Goal: Task Accomplishment & Management: Manage account settings

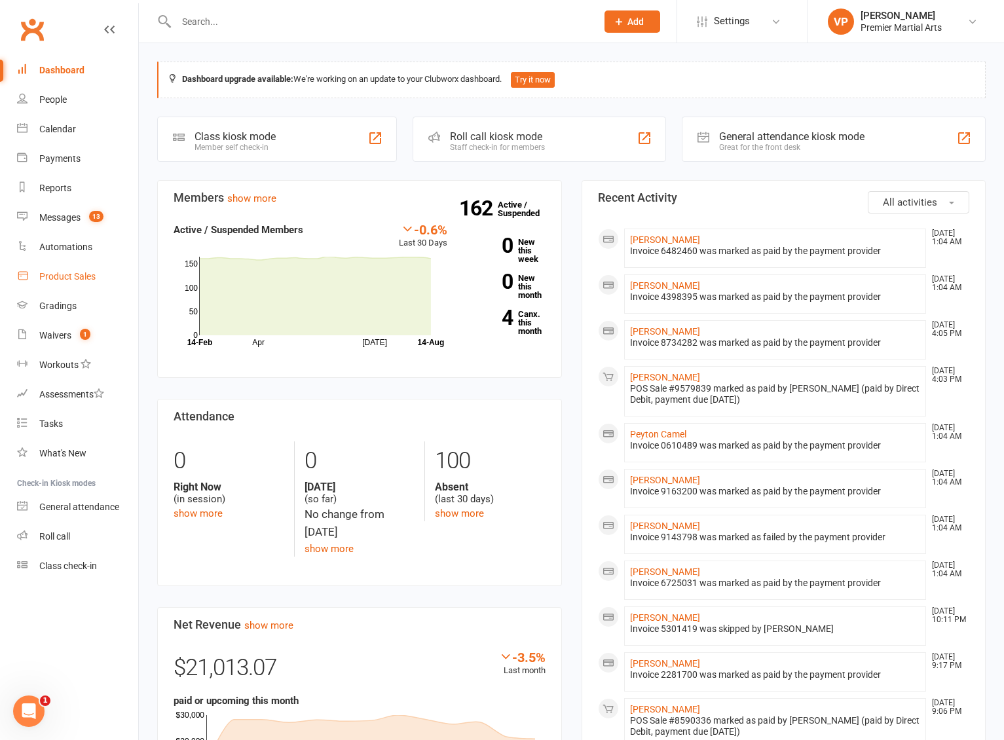
click at [64, 277] on div "Product Sales" at bounding box center [67, 276] width 56 height 10
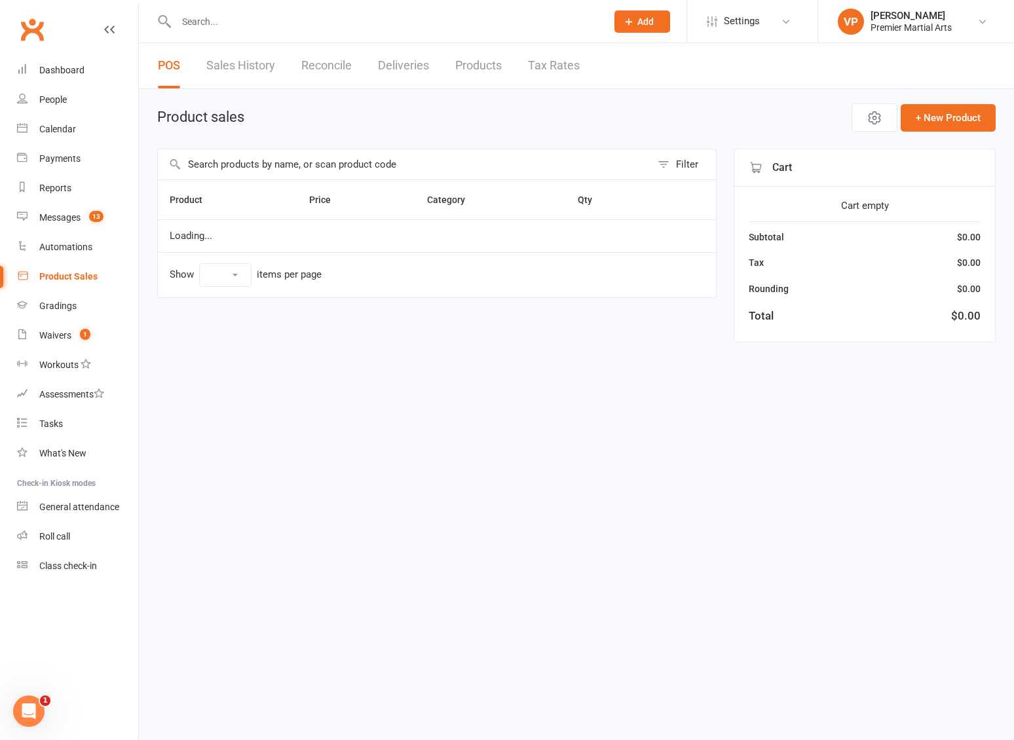
select select "100"
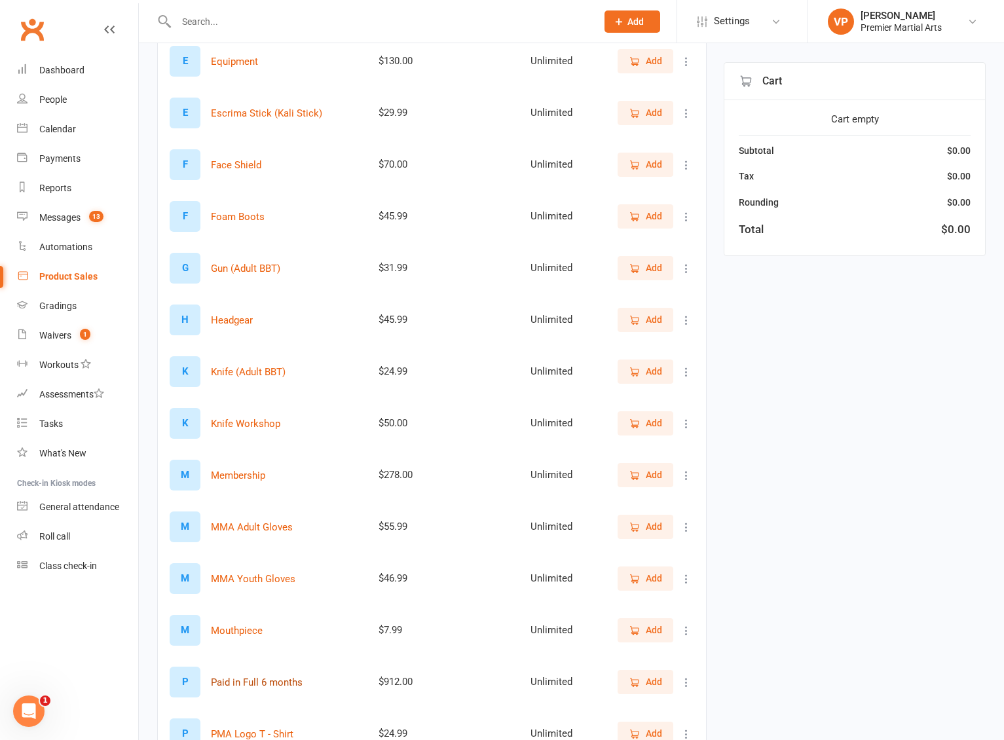
scroll to position [1310, 0]
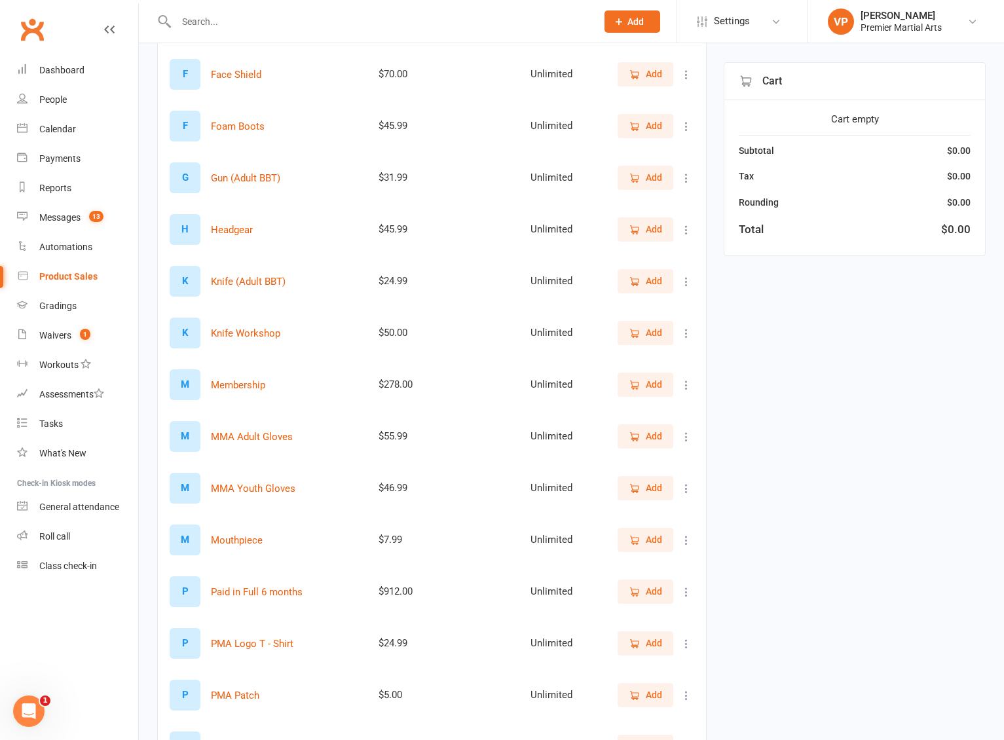
click at [687, 383] on icon at bounding box center [686, 385] width 13 height 13
click at [629, 408] on link "View / Edit" at bounding box center [619, 411] width 130 height 26
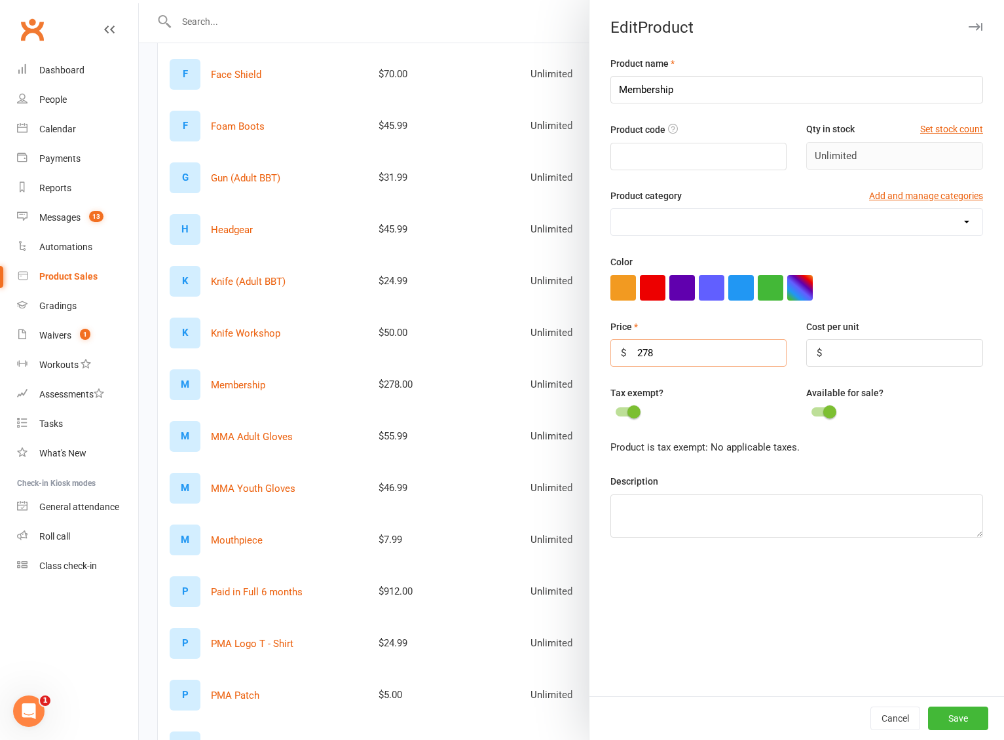
drag, startPoint x: 660, startPoint y: 353, endPoint x: 638, endPoint y: 353, distance: 22.3
click at [638, 353] on input "278" at bounding box center [699, 353] width 177 height 28
type input "200"
click at [955, 714] on button "Save" at bounding box center [958, 719] width 60 height 24
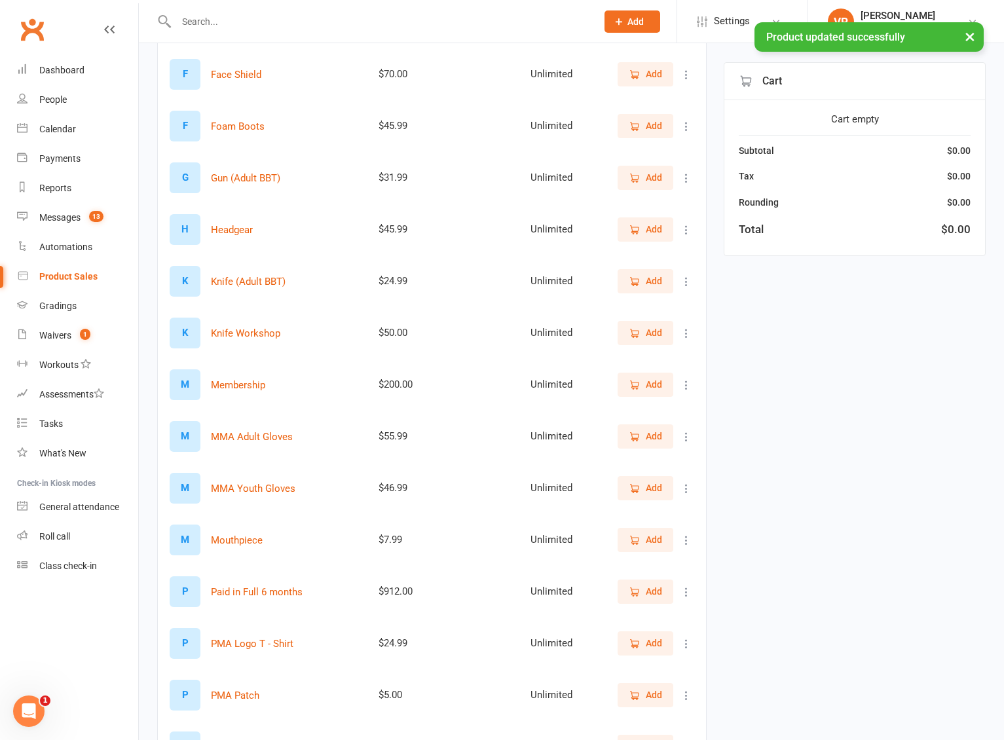
click at [650, 381] on span "Add" at bounding box center [654, 384] width 16 height 14
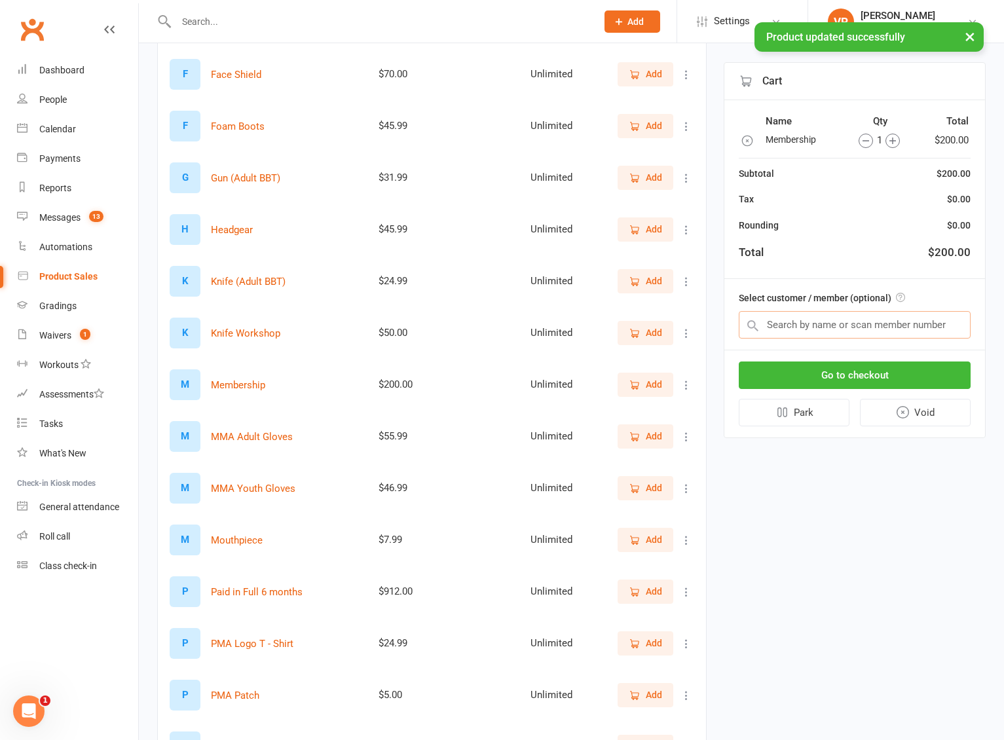
click at [804, 326] on input "text" at bounding box center [855, 325] width 232 height 28
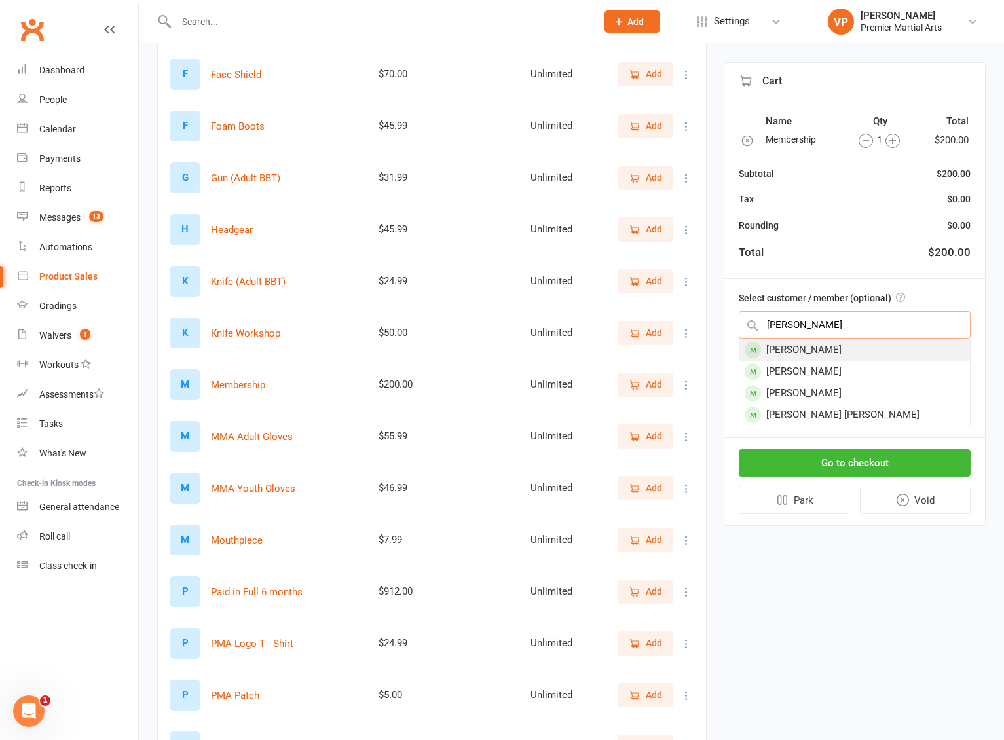
type input "dave"
click at [788, 350] on div "[PERSON_NAME]" at bounding box center [855, 350] width 231 height 22
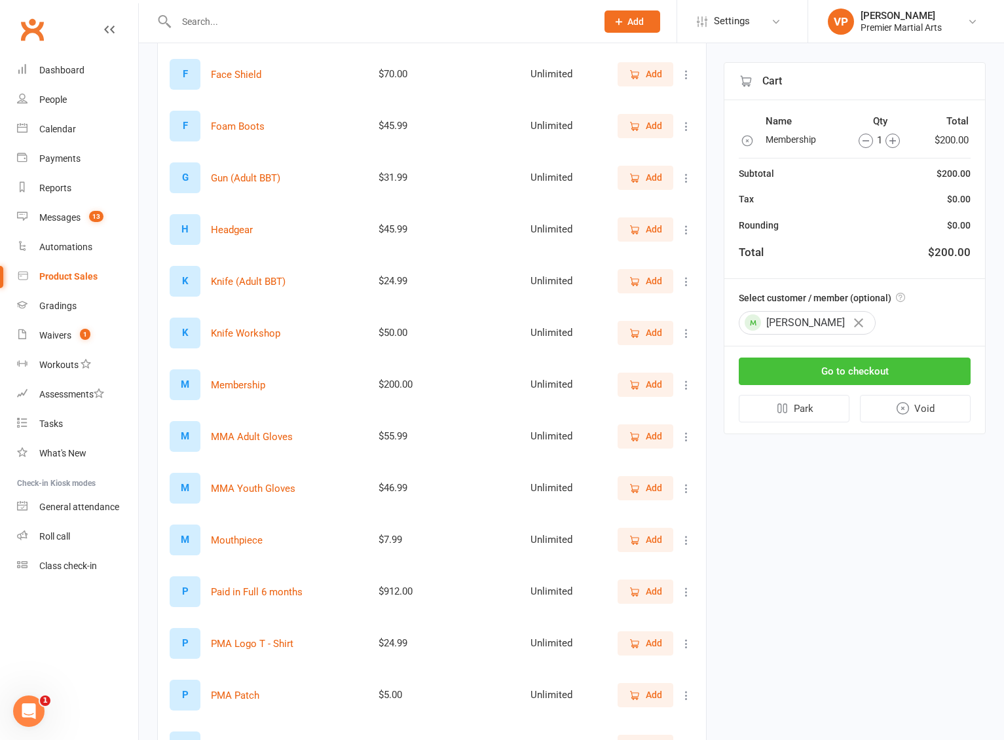
click at [818, 372] on button "Go to checkout" at bounding box center [855, 372] width 232 height 28
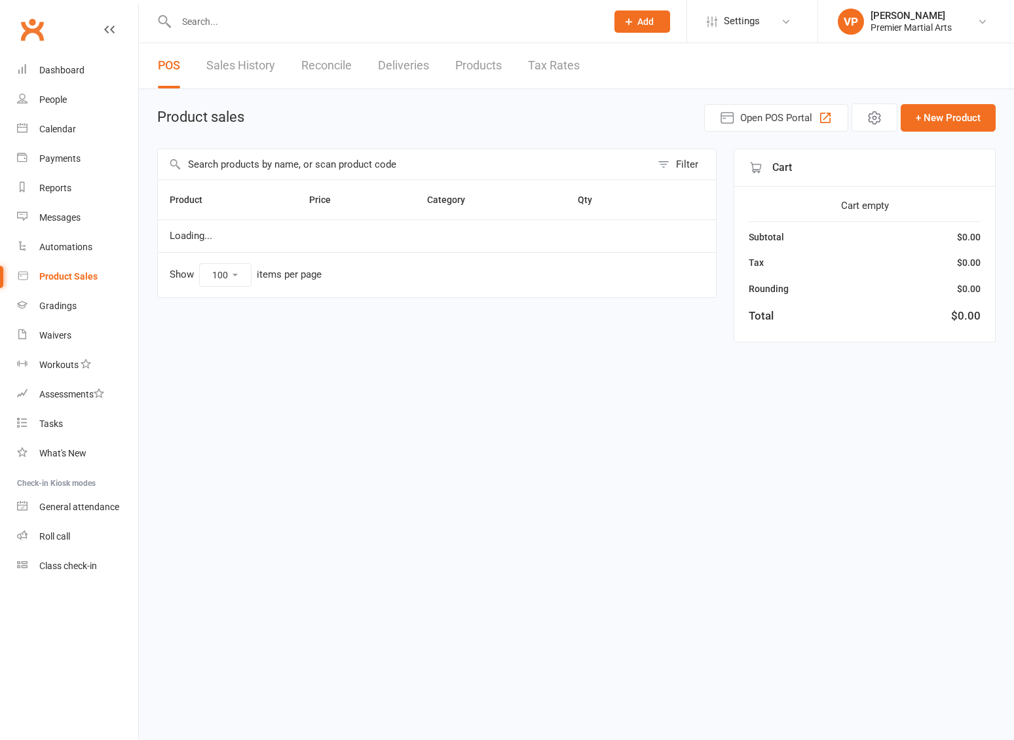
select select "100"
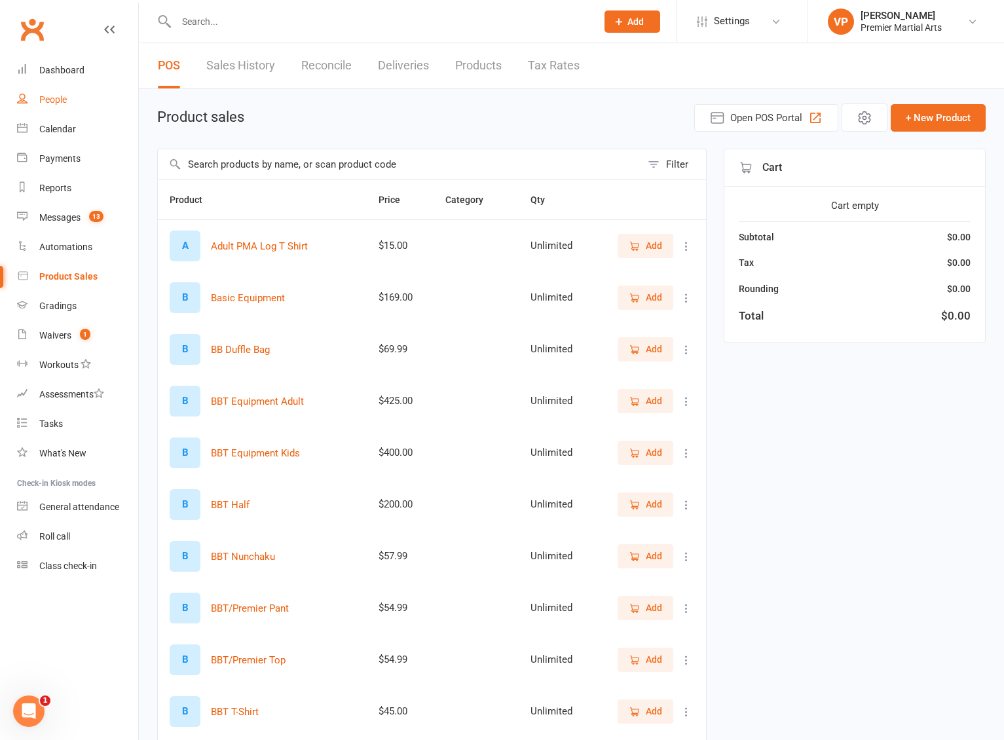
click at [64, 104] on div "People" at bounding box center [53, 99] width 28 height 10
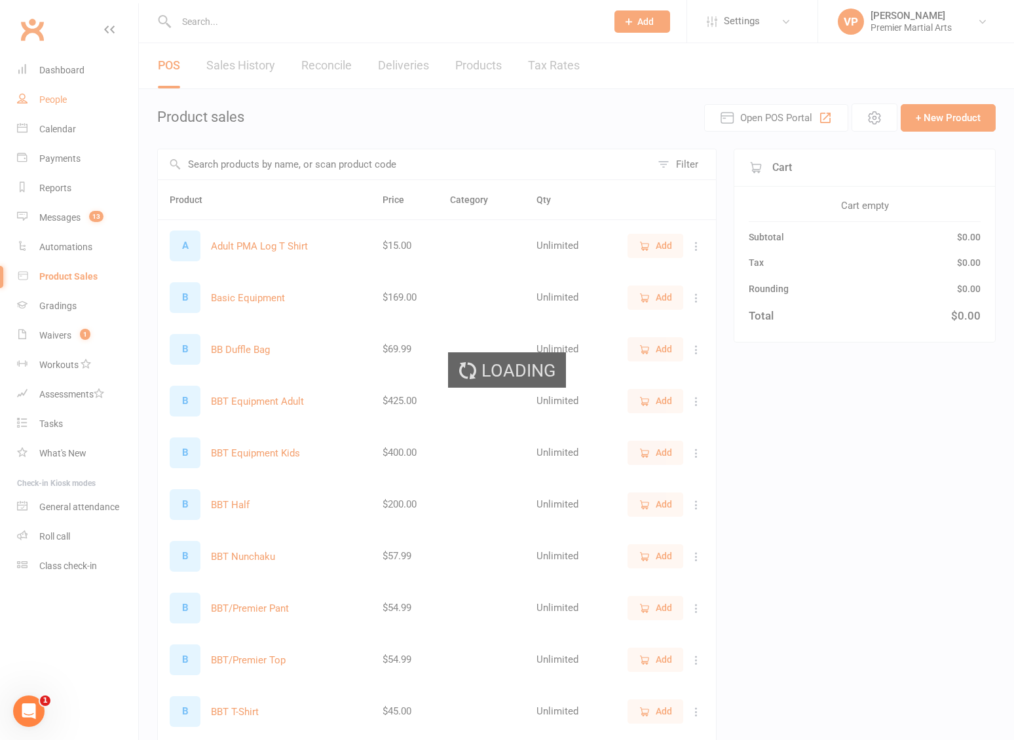
select select "100"
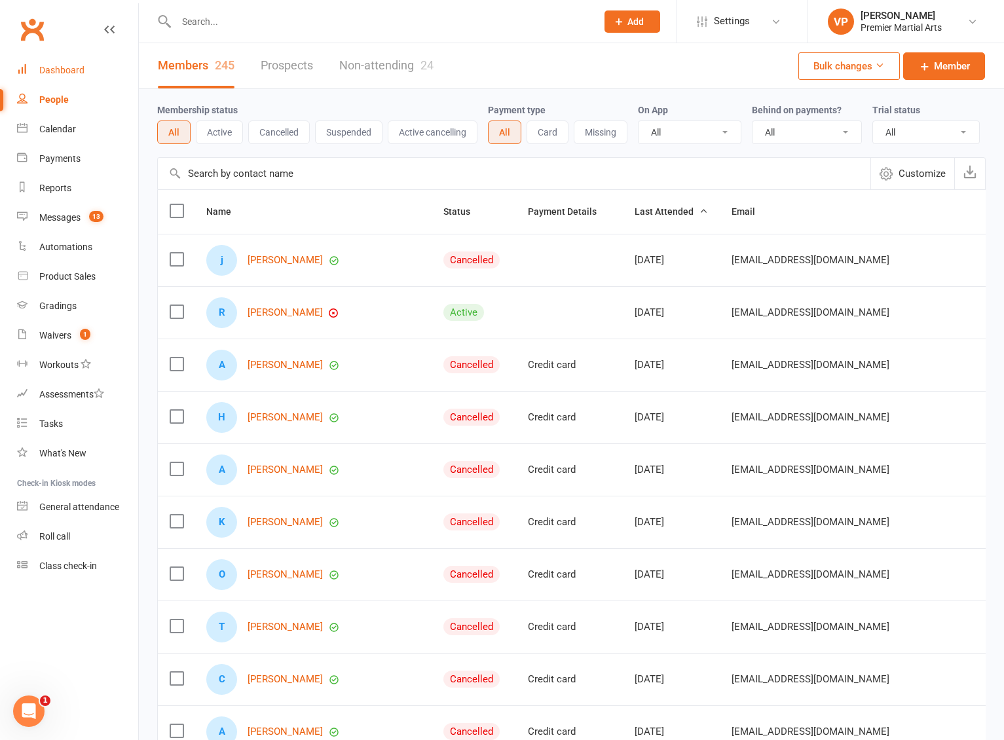
click at [55, 78] on link "Dashboard" at bounding box center [77, 70] width 121 height 29
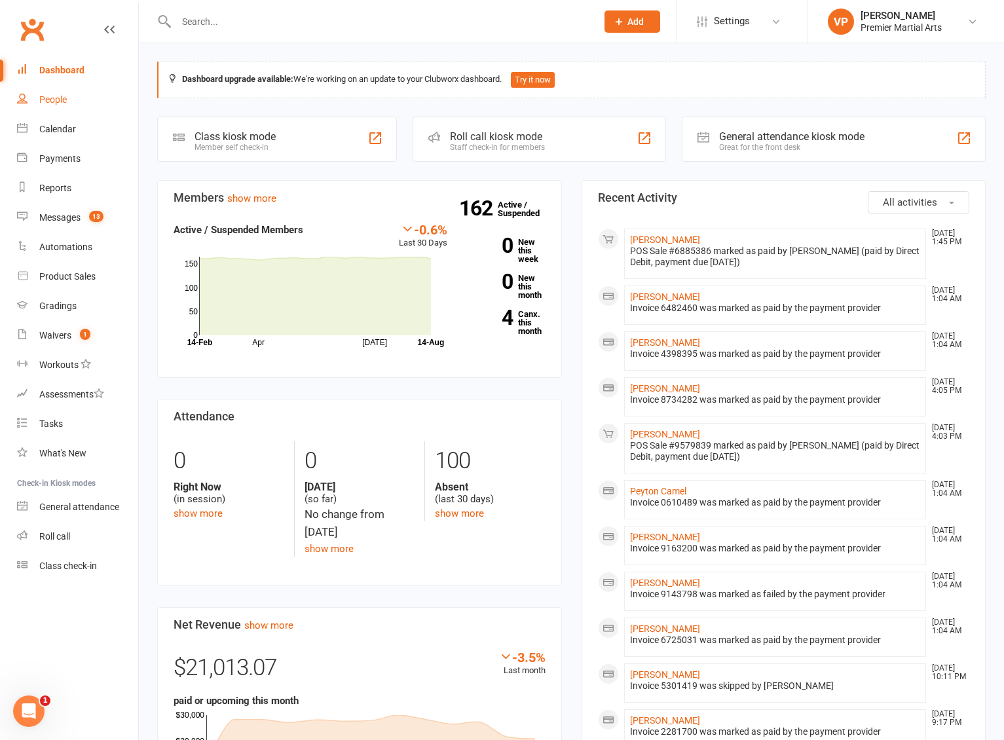
click at [52, 103] on div "People" at bounding box center [53, 99] width 28 height 10
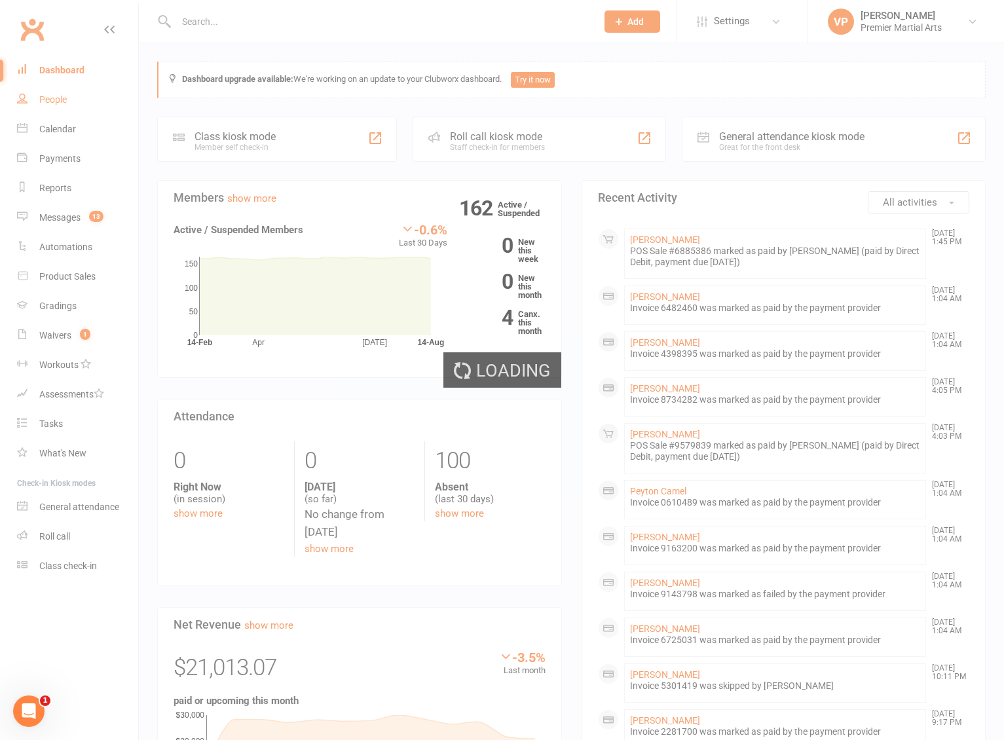
select select "100"
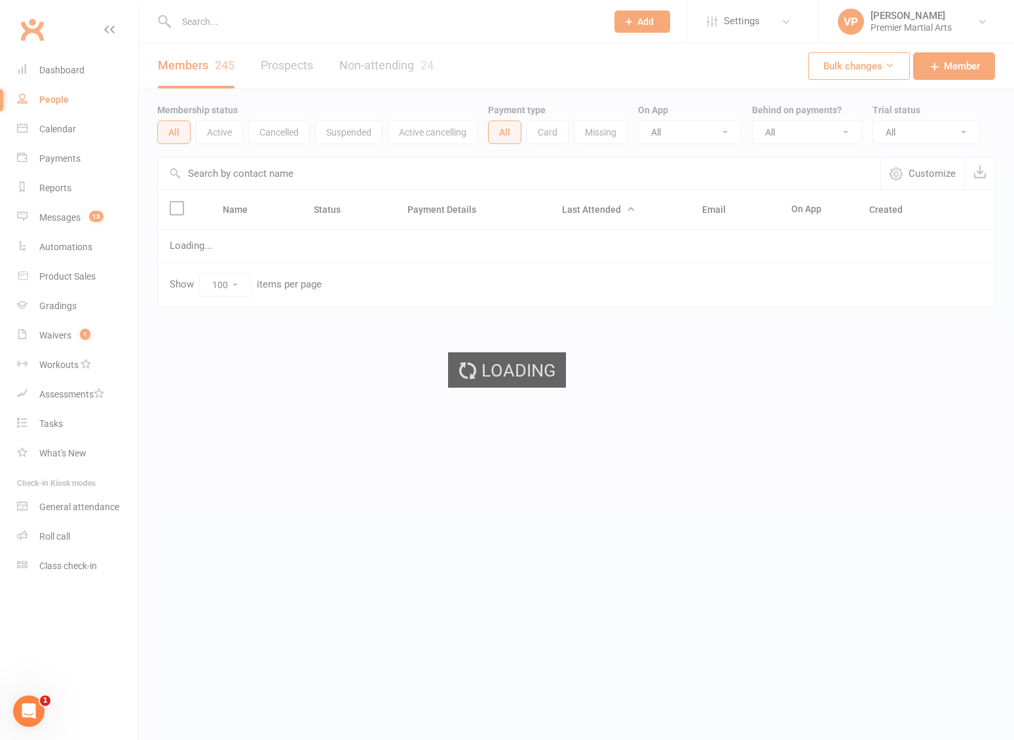
click at [213, 136] on div "Loading" at bounding box center [507, 370] width 1014 height 740
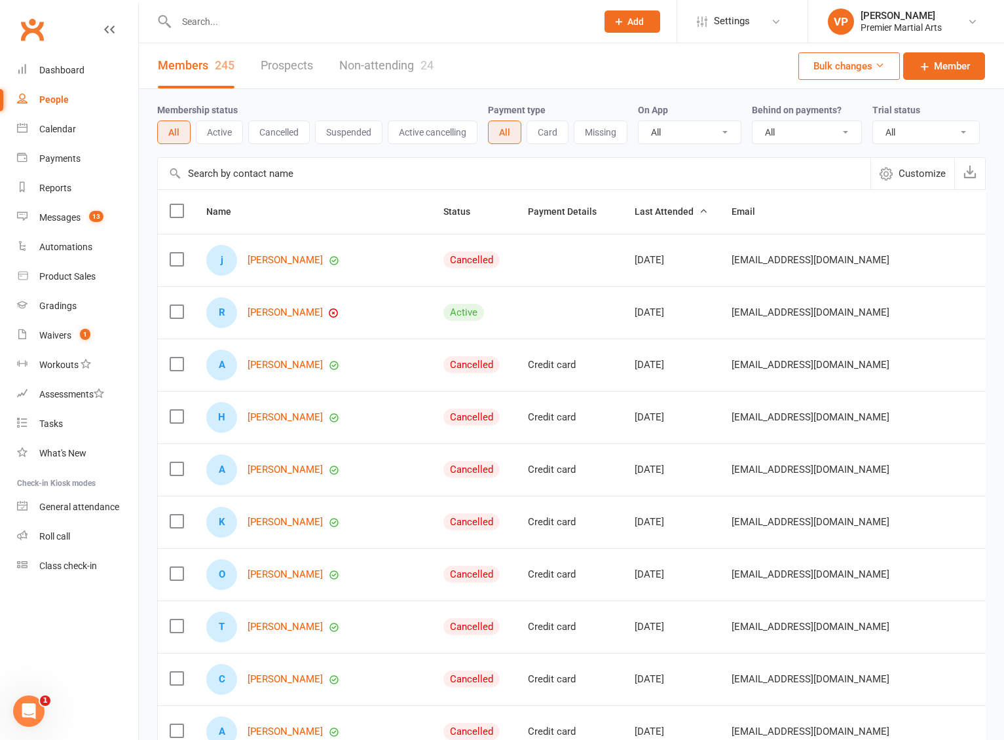
click at [213, 136] on button "Active" at bounding box center [219, 133] width 47 height 24
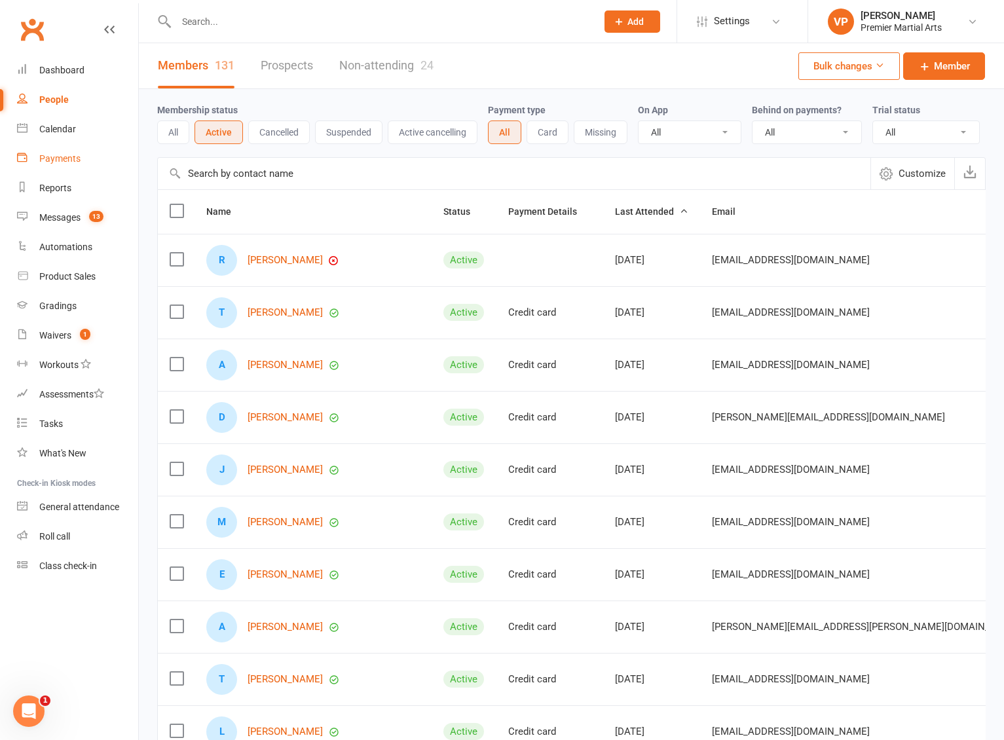
click at [62, 159] on div "Payments" at bounding box center [59, 158] width 41 height 10
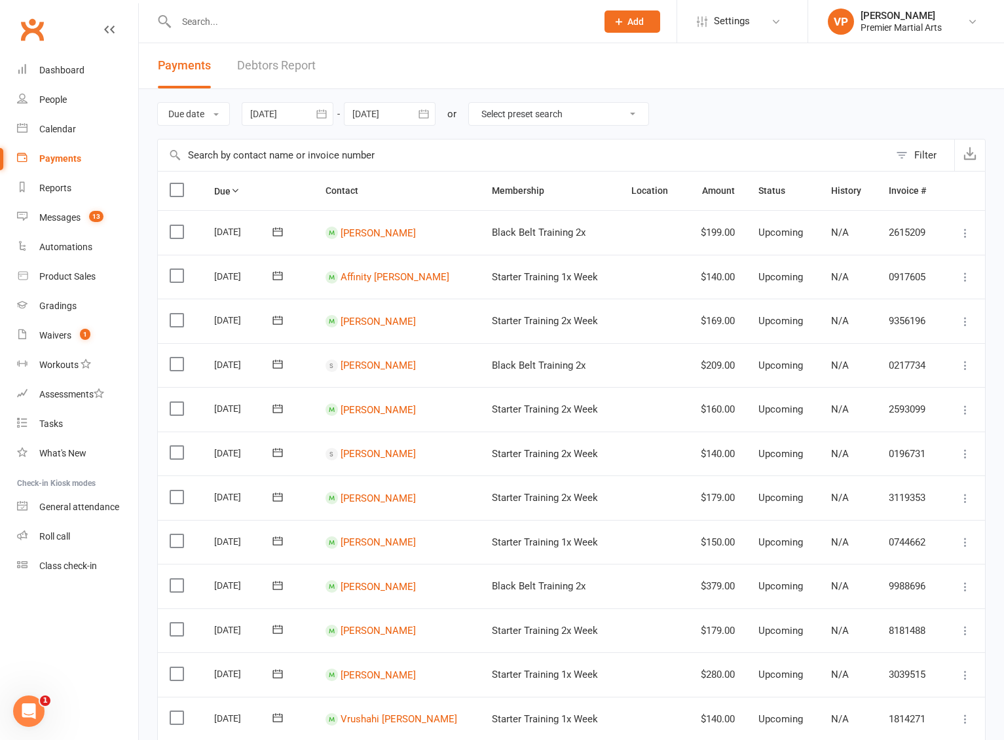
click at [545, 115] on select "Select preset search All failures All skipped payments All pending payments Suc…" at bounding box center [559, 114] width 180 height 22
select select "0"
click at [479, 103] on select "Select preset search All failures All skipped payments All pending payments Suc…" at bounding box center [559, 114] width 180 height 22
type input "[DATE]"
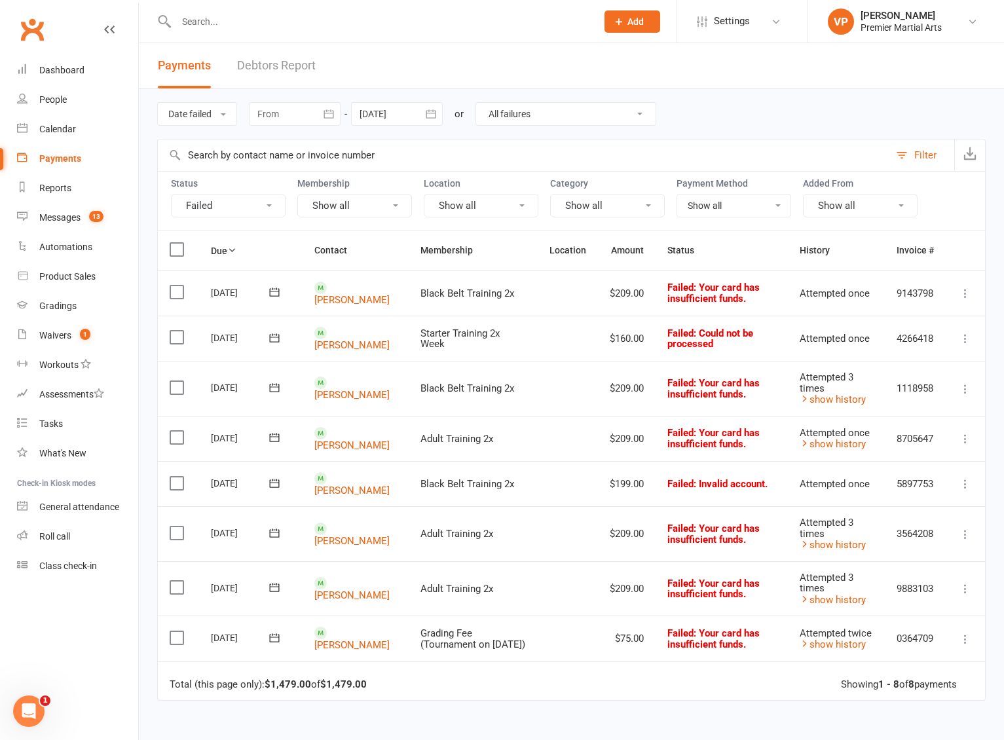
click at [971, 586] on icon at bounding box center [965, 588] width 13 height 13
click at [993, 583] on div "Date failed Due date Date paid Date failed July 2025 Sun Mon Tue Wed Thu Fri Sa…" at bounding box center [572, 479] width 866 height 781
click at [967, 591] on icon at bounding box center [965, 588] width 13 height 13
click at [881, 693] on link "Skip" at bounding box center [908, 693] width 130 height 26
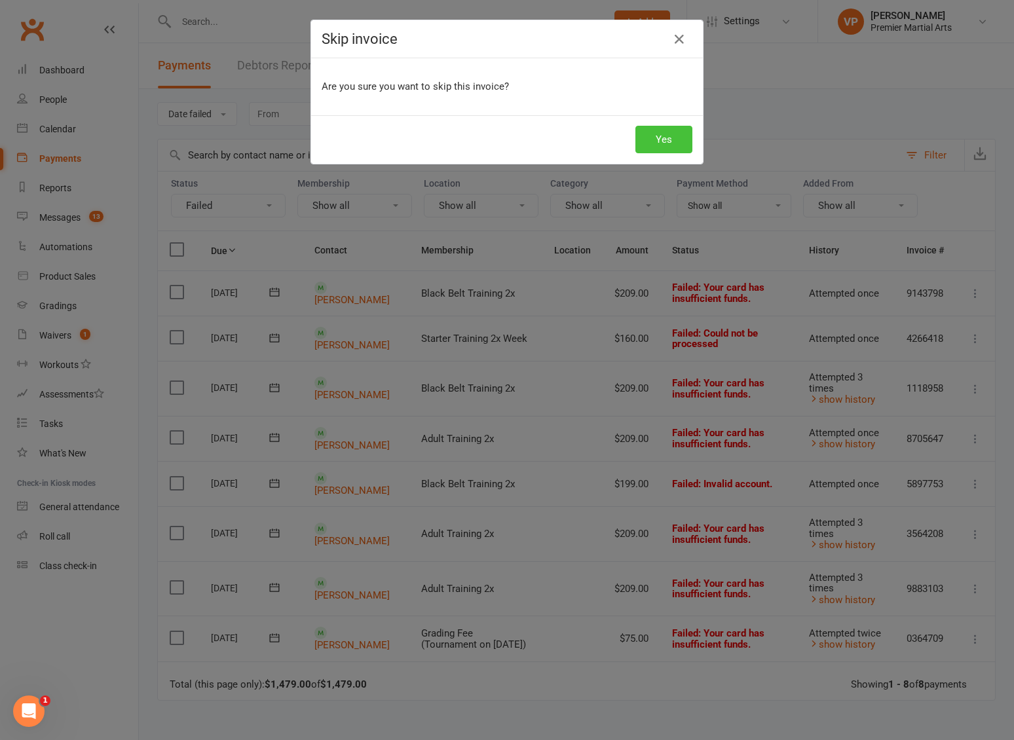
click at [649, 139] on button "Yes" at bounding box center [664, 140] width 57 height 28
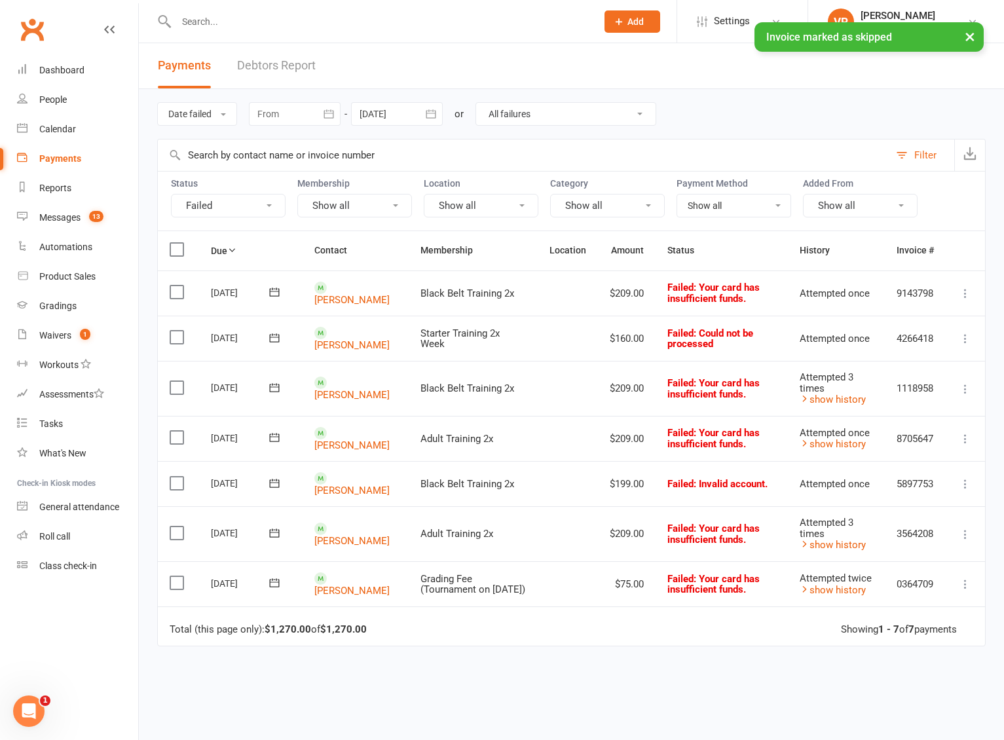
click at [970, 533] on icon at bounding box center [965, 534] width 13 height 13
click at [911, 639] on link "Skip" at bounding box center [908, 639] width 130 height 26
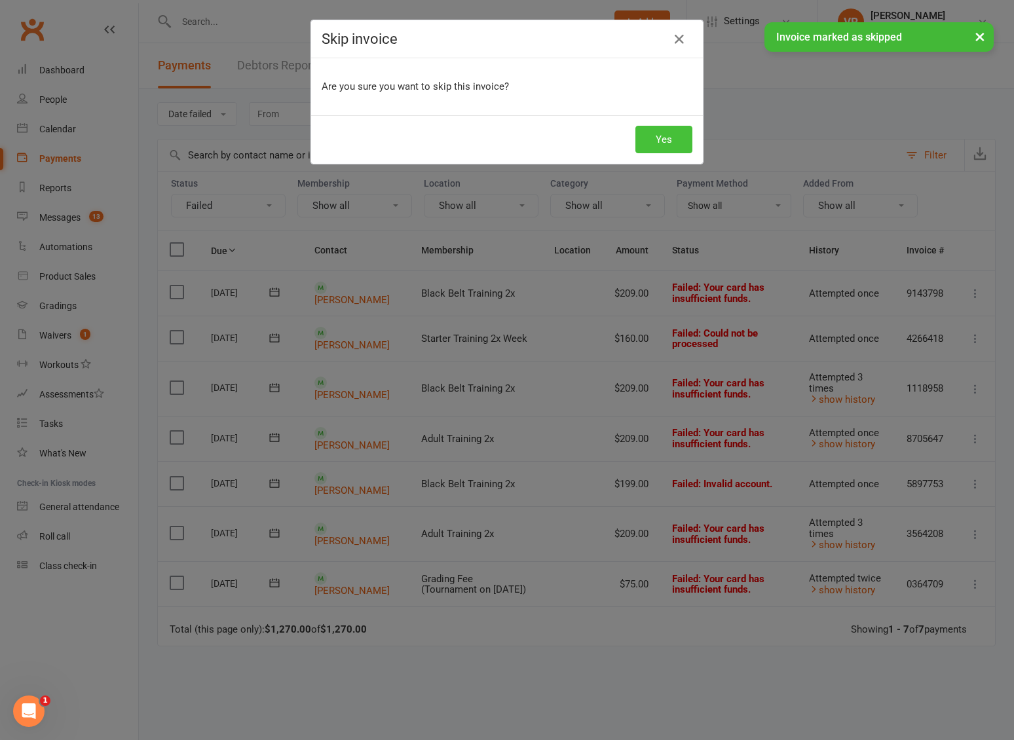
click at [678, 142] on button "Yes" at bounding box center [664, 140] width 57 height 28
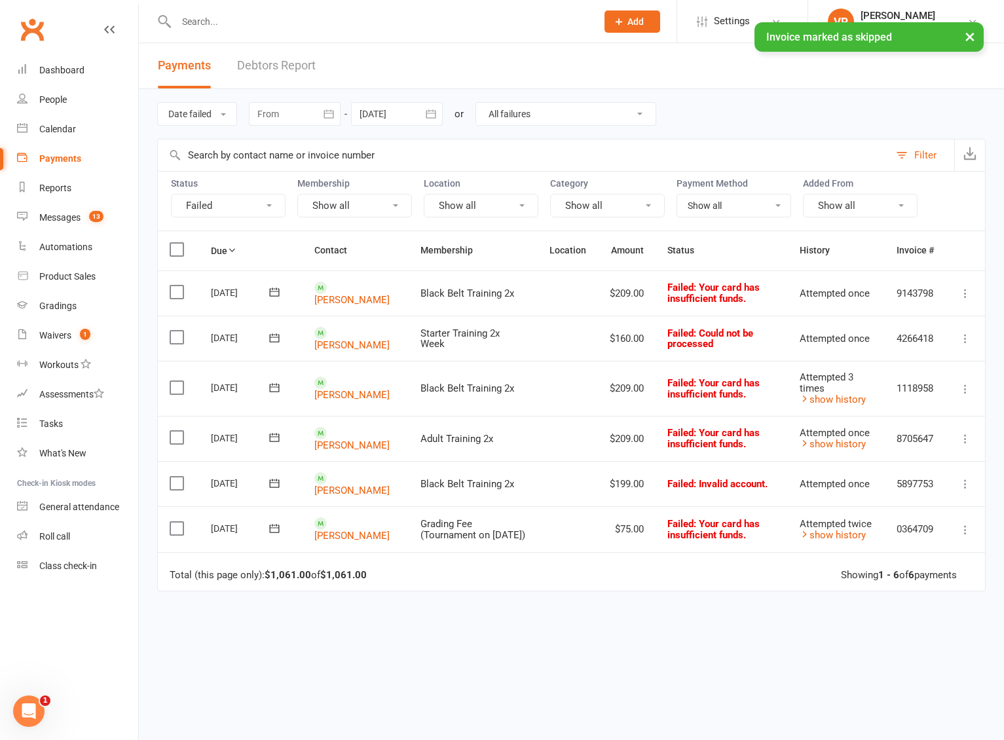
click at [961, 442] on icon at bounding box center [965, 438] width 13 height 13
click at [882, 544] on link "Skip" at bounding box center [908, 543] width 130 height 26
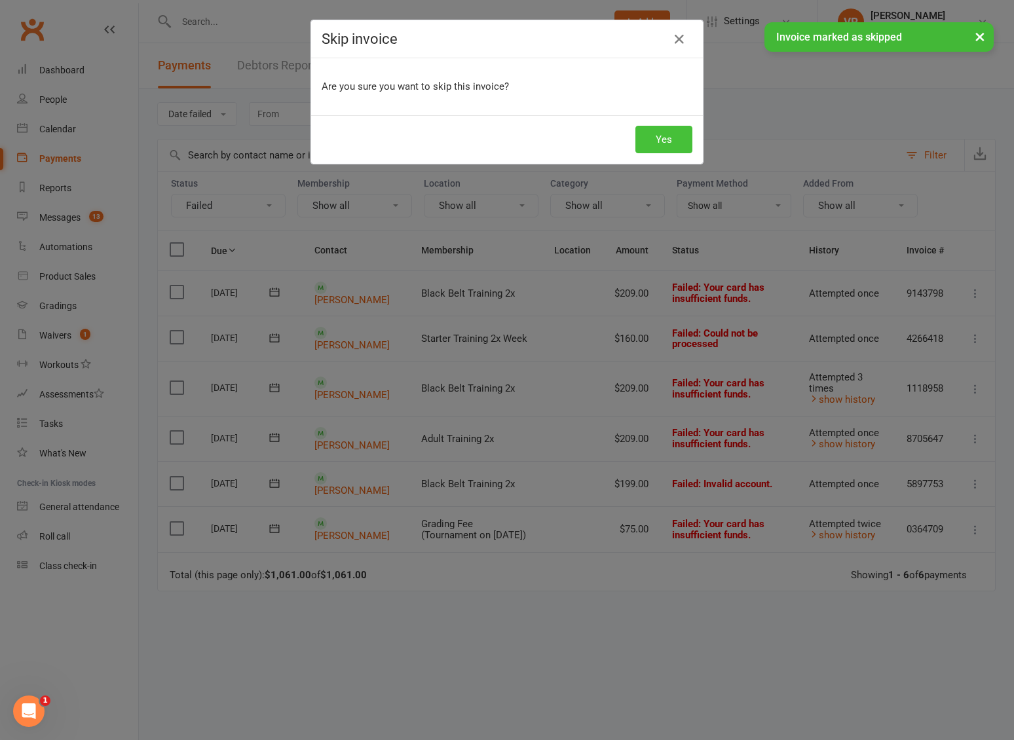
click at [655, 127] on button "Yes" at bounding box center [664, 140] width 57 height 28
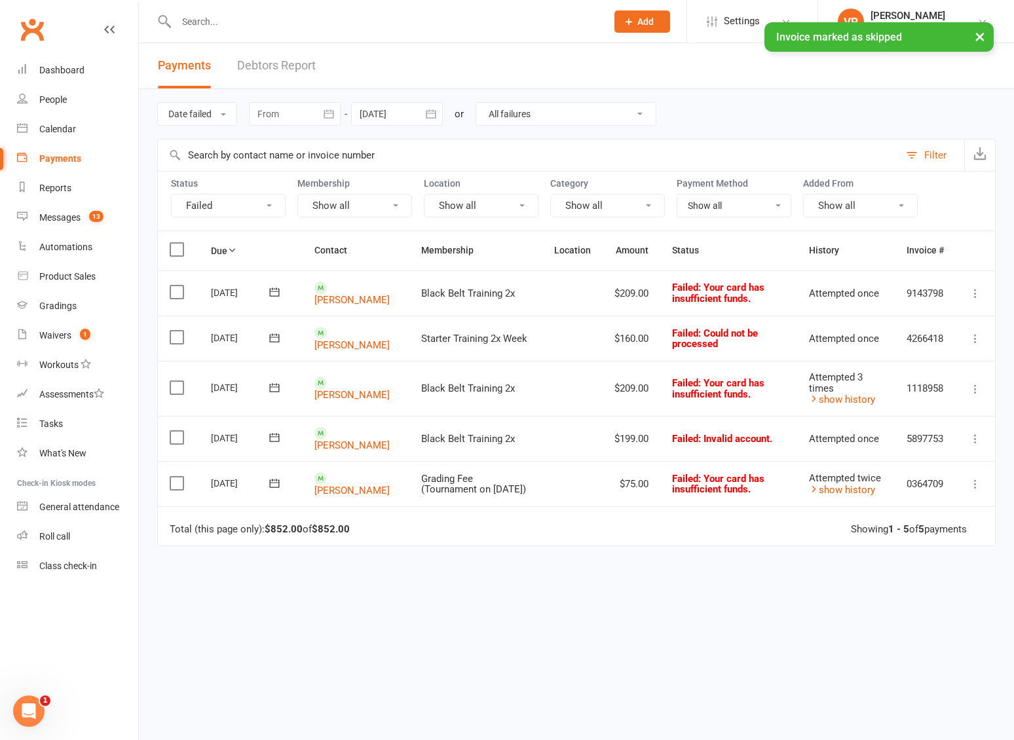
click at [273, 22] on div "× Invoice marked as skipped" at bounding box center [498, 22] width 997 height 0
click at [206, 22] on div "× Invoice marked as skipped" at bounding box center [498, 22] width 997 height 0
click at [189, 22] on div "× Invoice marked as skipped" at bounding box center [498, 22] width 997 height 0
drag, startPoint x: 189, startPoint y: 26, endPoint x: 231, endPoint y: 12, distance: 44.1
click at [191, 22] on div "× Invoice marked as skipped" at bounding box center [498, 22] width 997 height 0
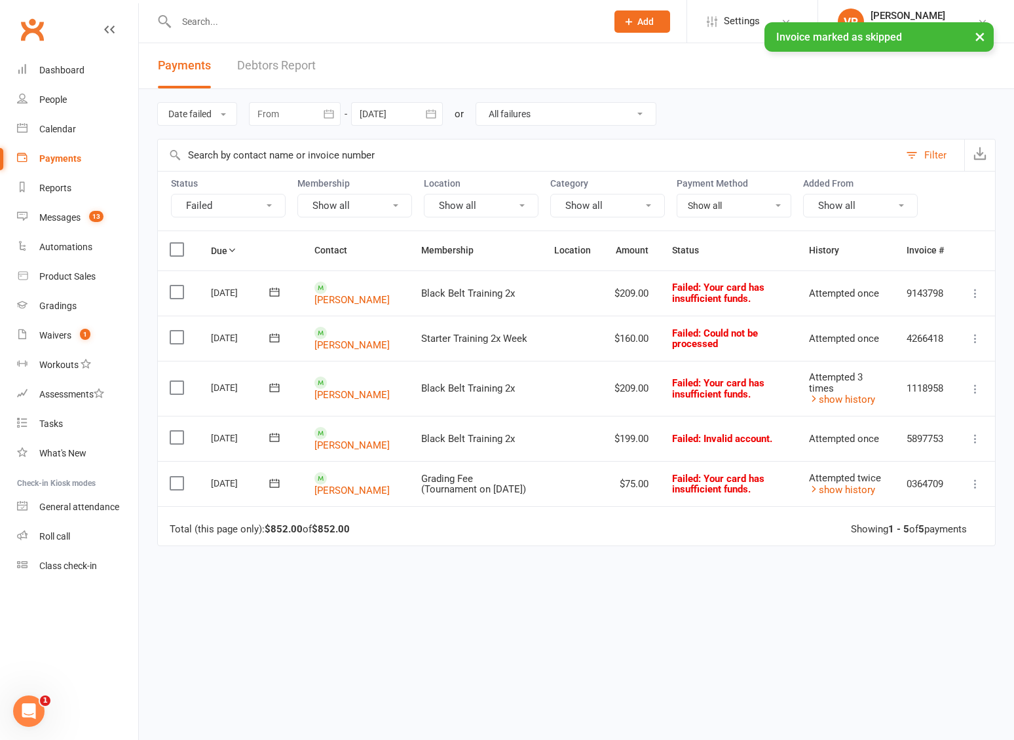
click at [231, 12] on input "text" at bounding box center [384, 21] width 425 height 18
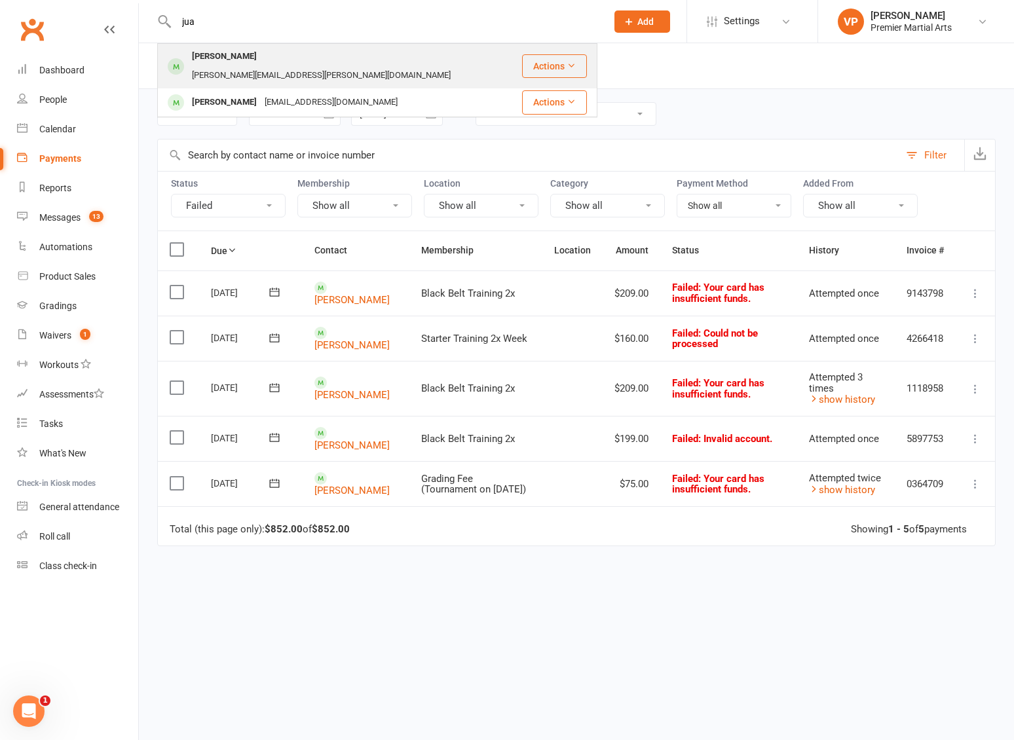
type input "jua"
click at [225, 54] on div "Juan Newsome" at bounding box center [224, 56] width 73 height 19
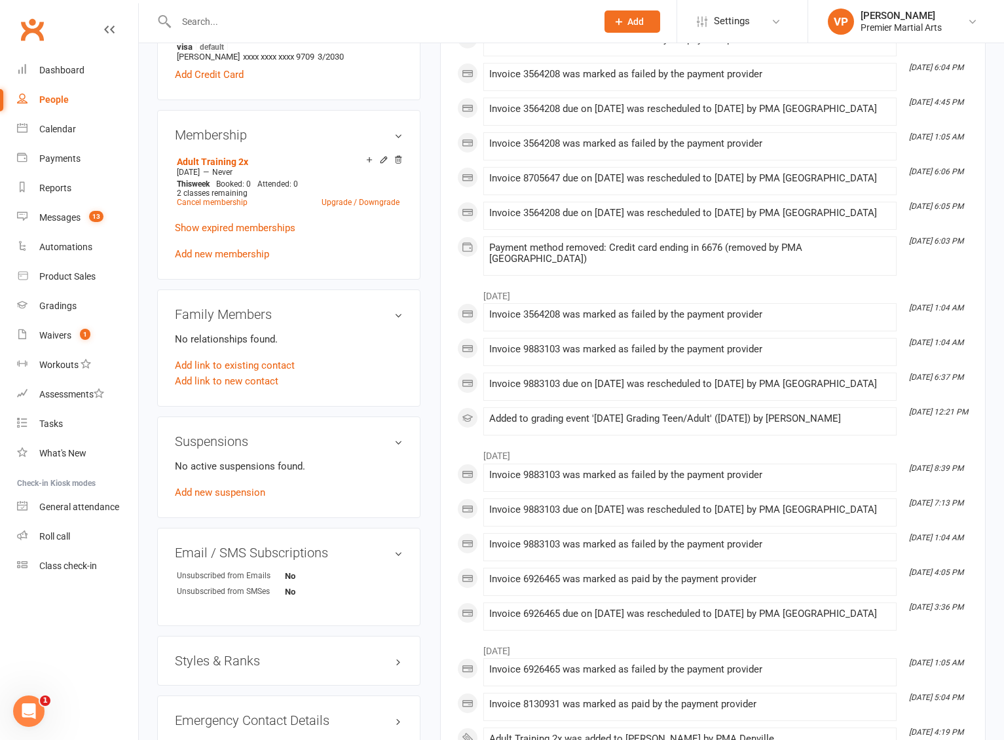
scroll to position [393, 0]
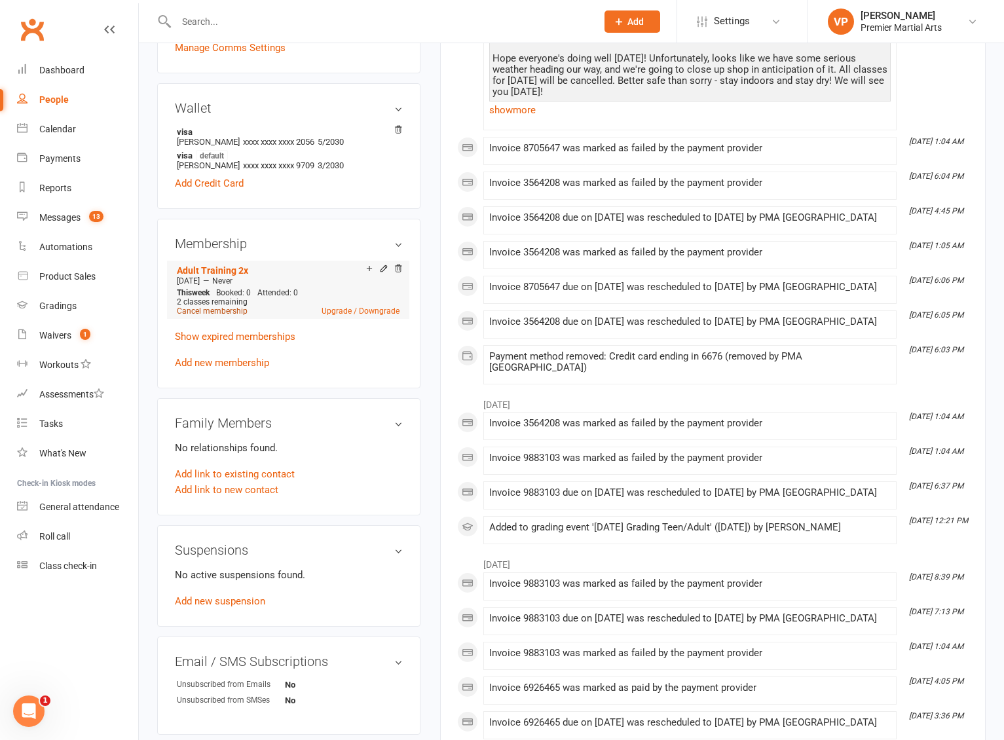
click at [224, 307] on link "Cancel membership" at bounding box center [212, 311] width 71 height 9
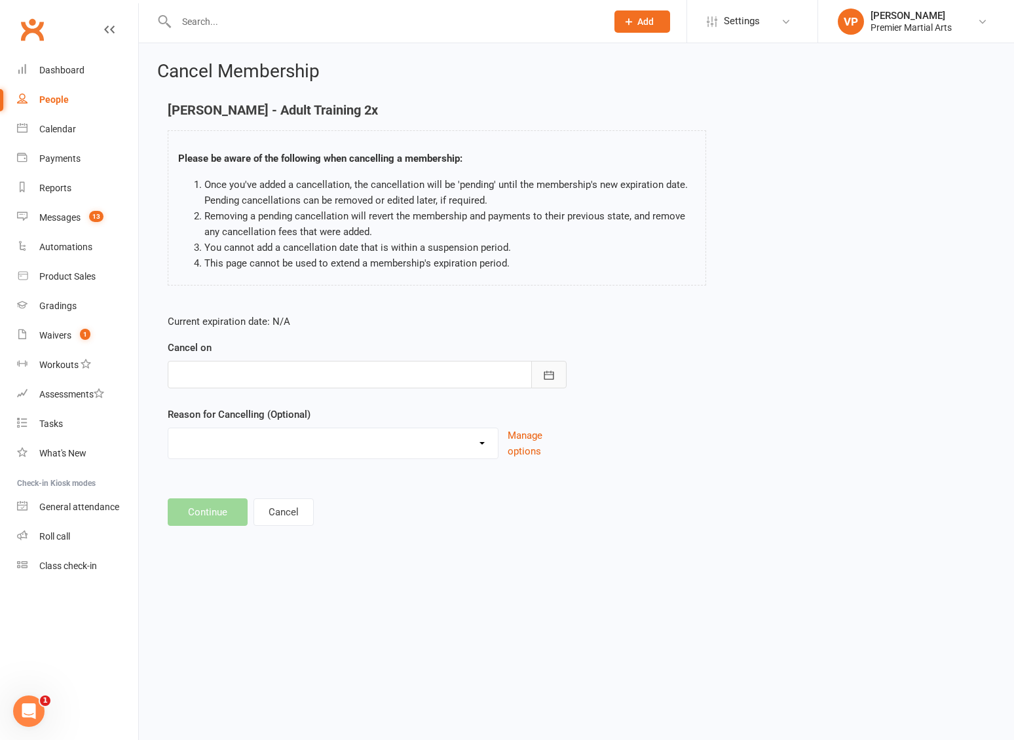
click at [548, 382] on button "button" at bounding box center [548, 375] width 35 height 28
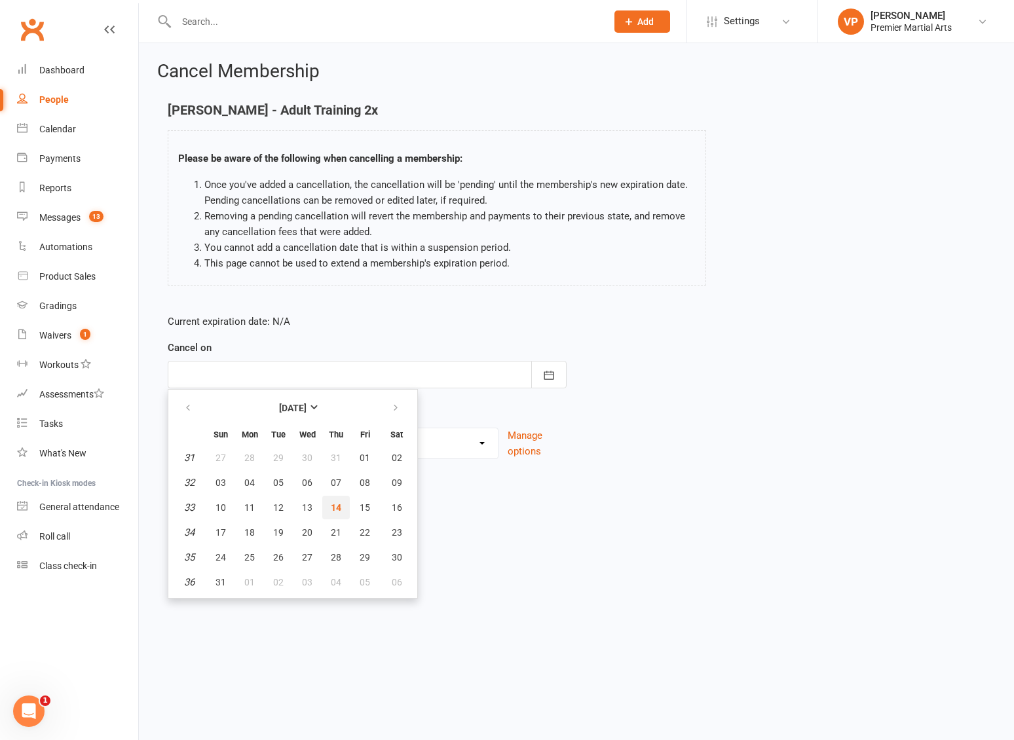
click at [328, 506] on button "14" at bounding box center [336, 508] width 28 height 24
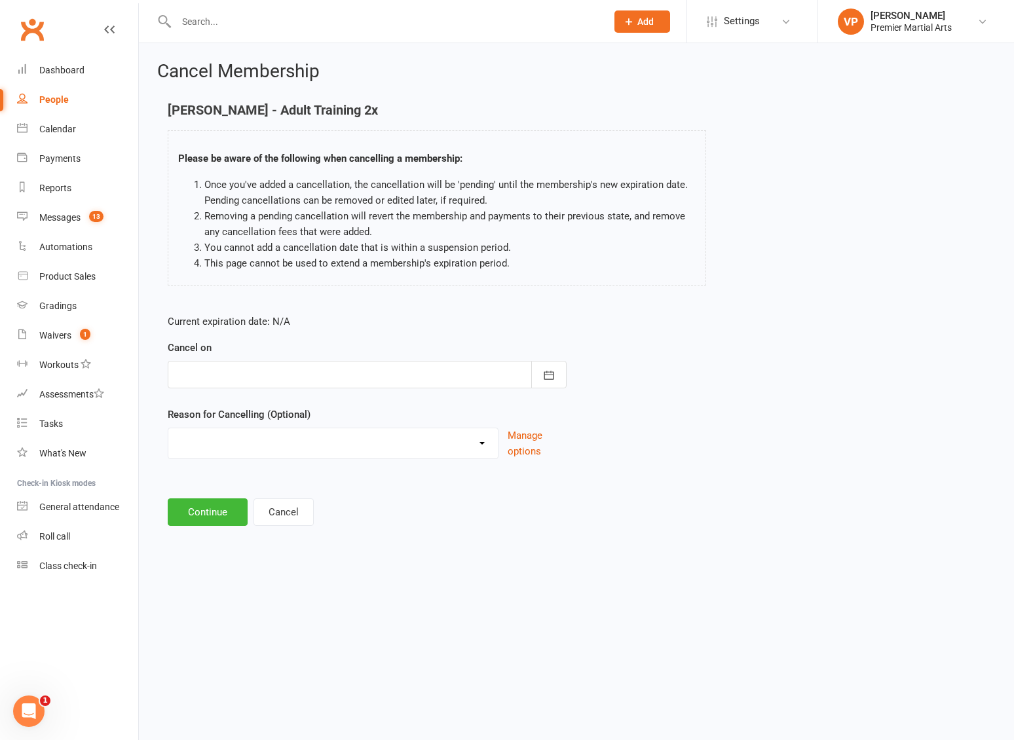
type input "[DATE]"
click at [233, 439] on select "Holiday Injury Other reason" at bounding box center [333, 442] width 330 height 26
select select "2"
click at [168, 429] on select "Holiday Injury Other reason" at bounding box center [333, 442] width 330 height 26
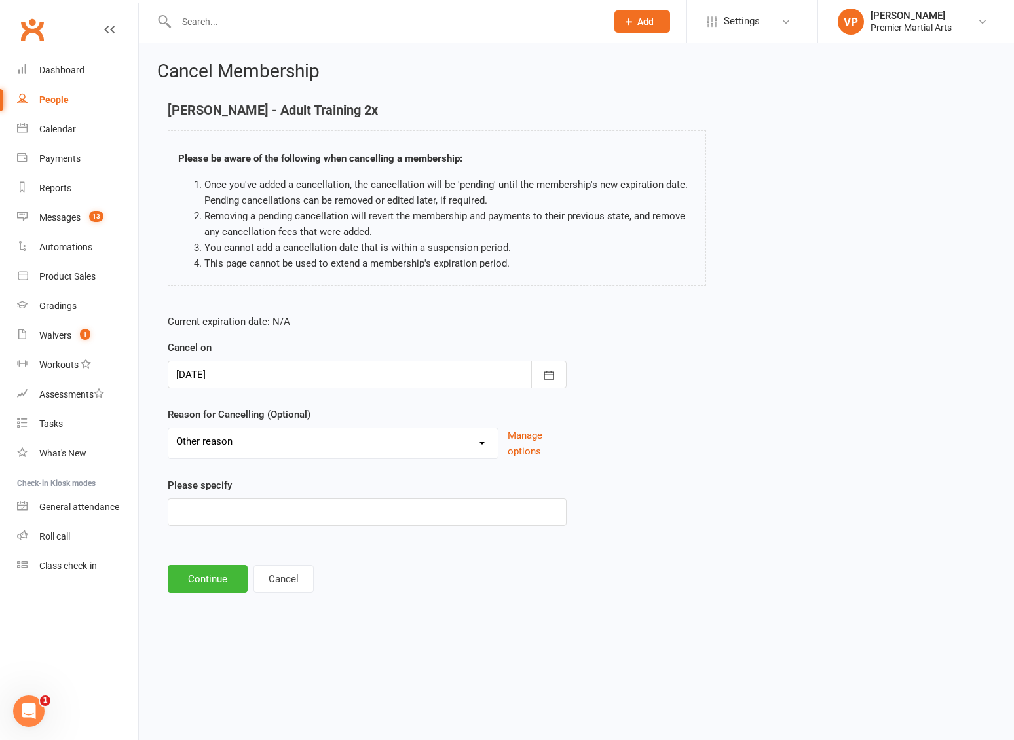
click at [255, 431] on select "Holiday Injury Other reason" at bounding box center [333, 442] width 330 height 26
select select
click at [168, 429] on select "Holiday Injury Other reason" at bounding box center [333, 442] width 330 height 26
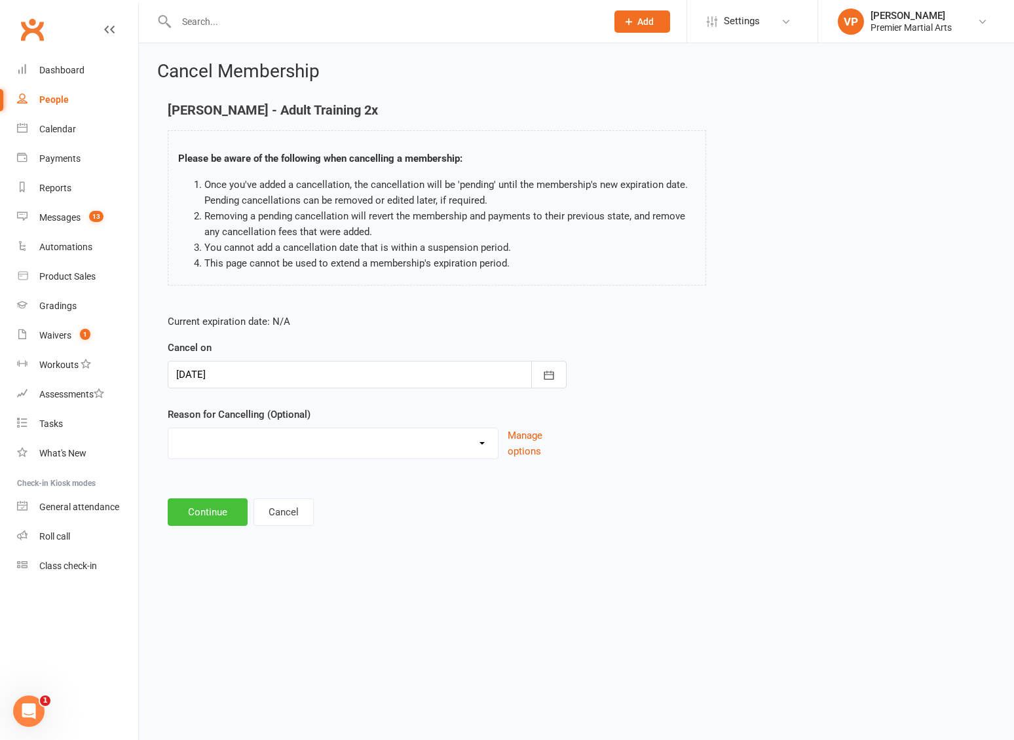
click at [214, 512] on button "Continue" at bounding box center [208, 513] width 80 height 28
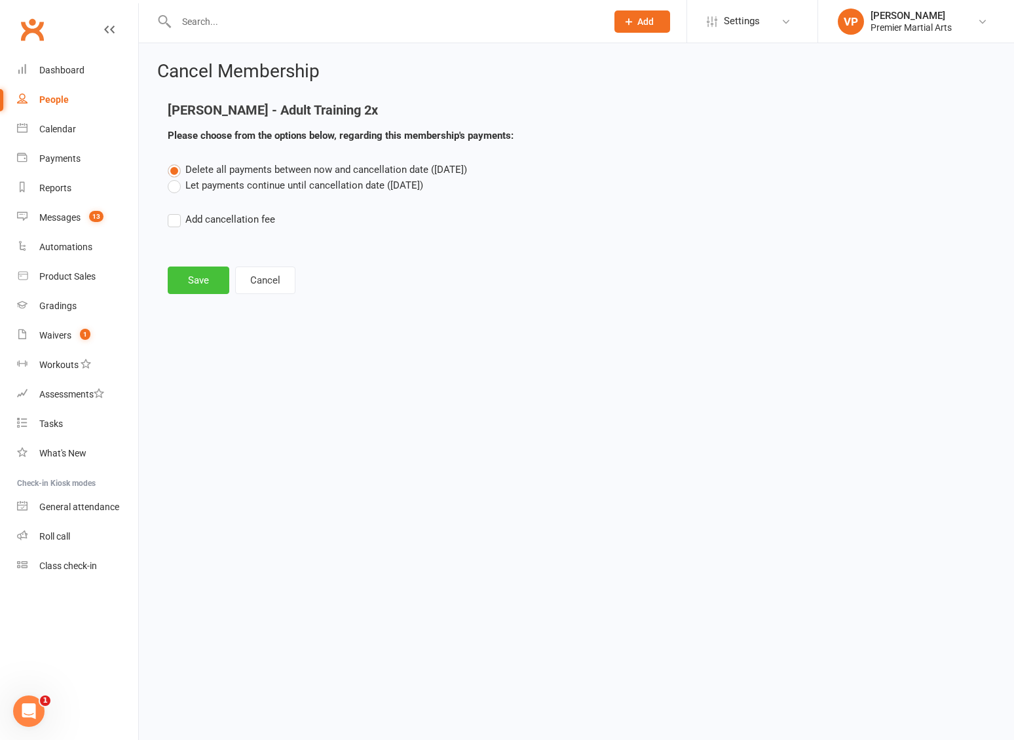
click at [185, 280] on button "Save" at bounding box center [199, 281] width 62 height 28
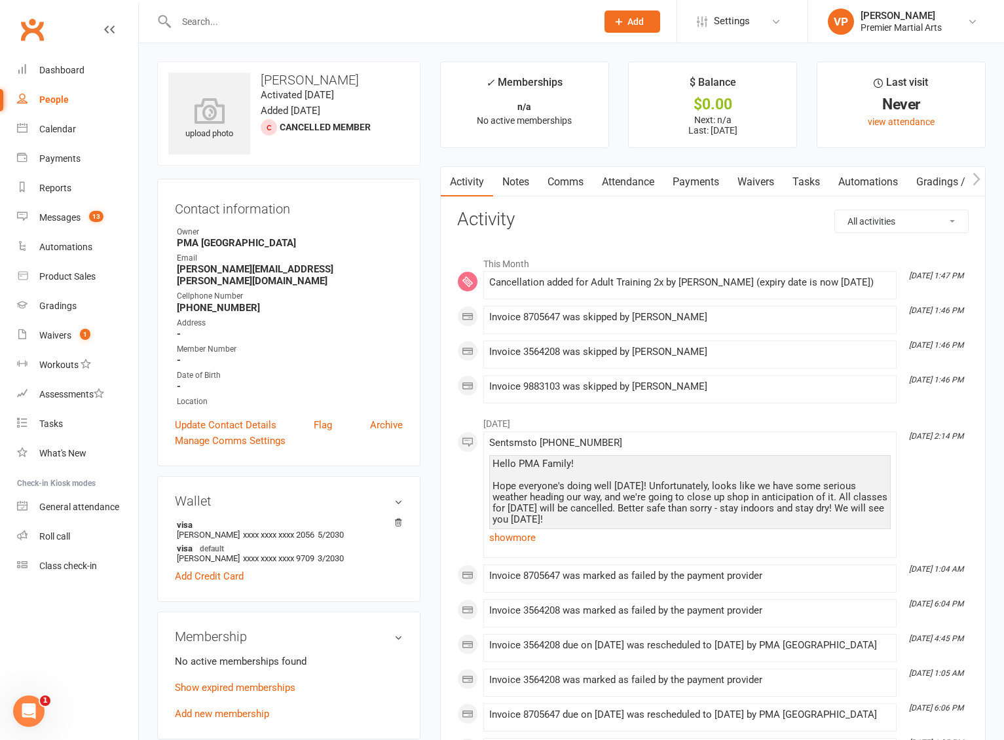
click at [704, 181] on link "Payments" at bounding box center [696, 182] width 65 height 30
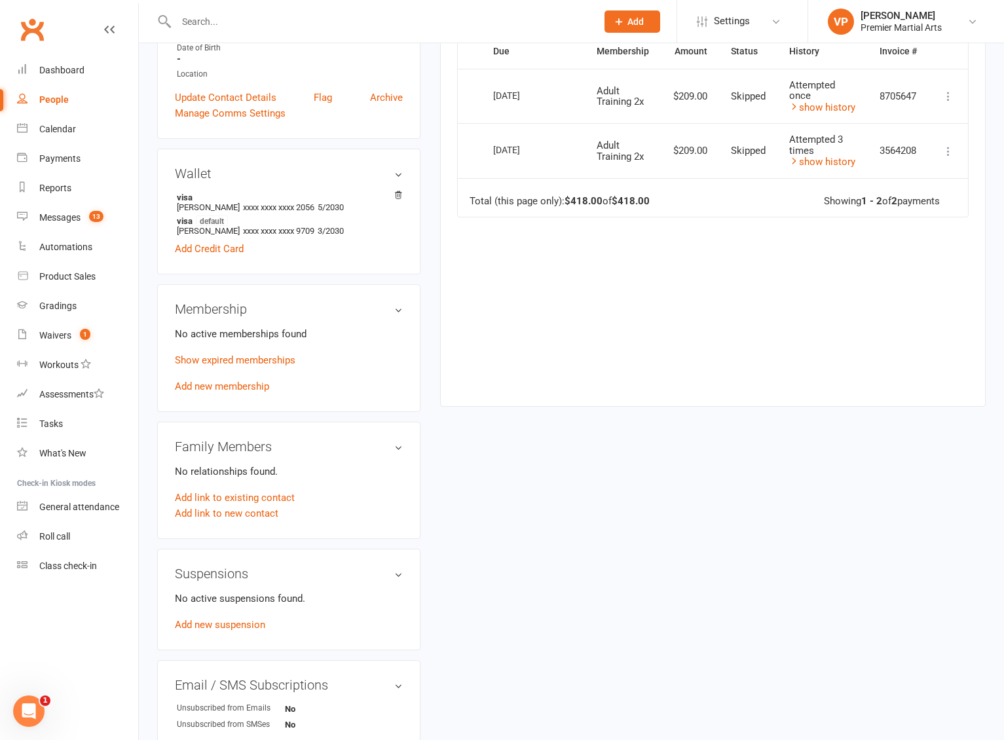
scroll to position [66, 0]
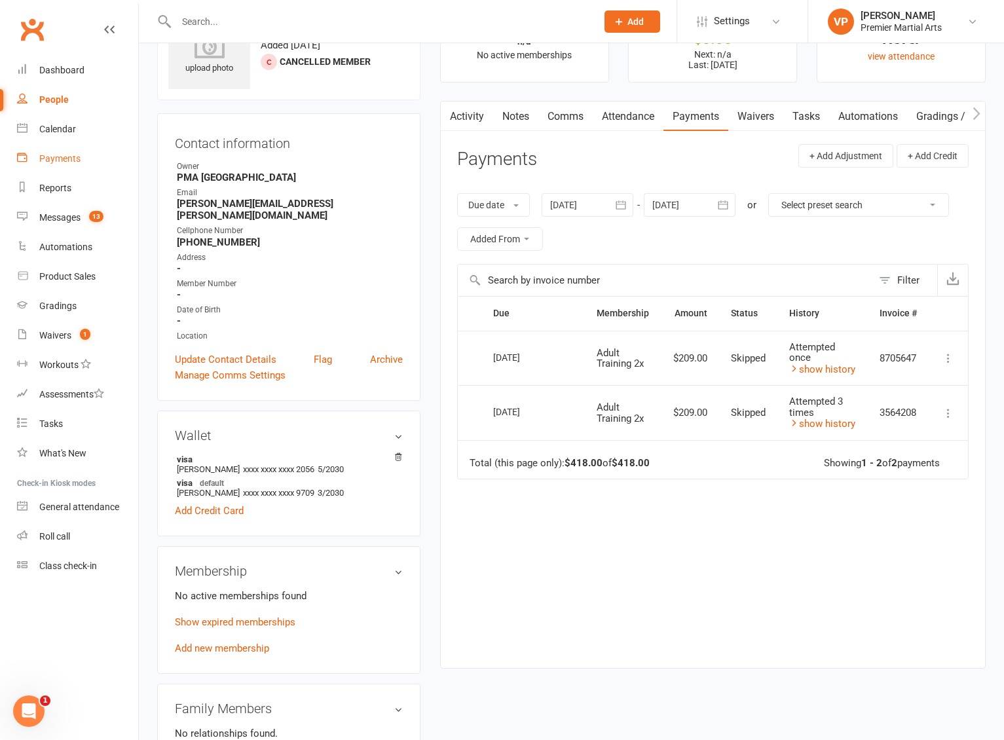
click at [69, 157] on div "Payments" at bounding box center [59, 158] width 41 height 10
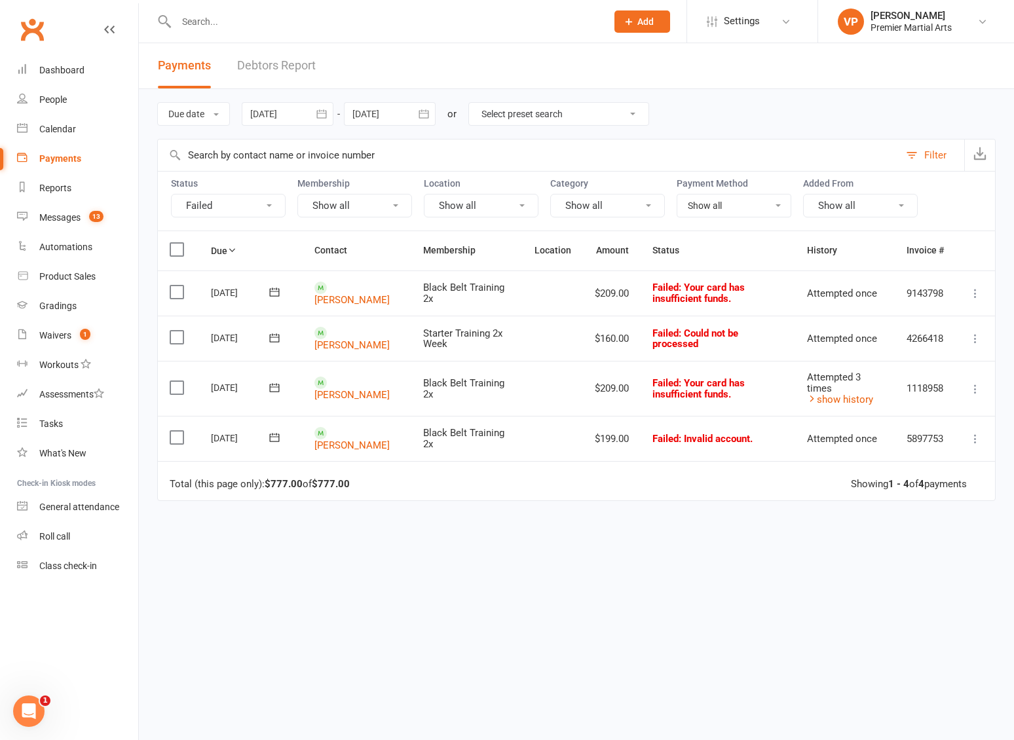
click at [573, 123] on select "Select preset search All failures All skipped payments All pending payments Suc…" at bounding box center [559, 114] width 180 height 22
select select "0"
click at [479, 103] on select "Select preset search All failures All skipped payments All pending payments Suc…" at bounding box center [559, 114] width 180 height 22
type input "[DATE]"
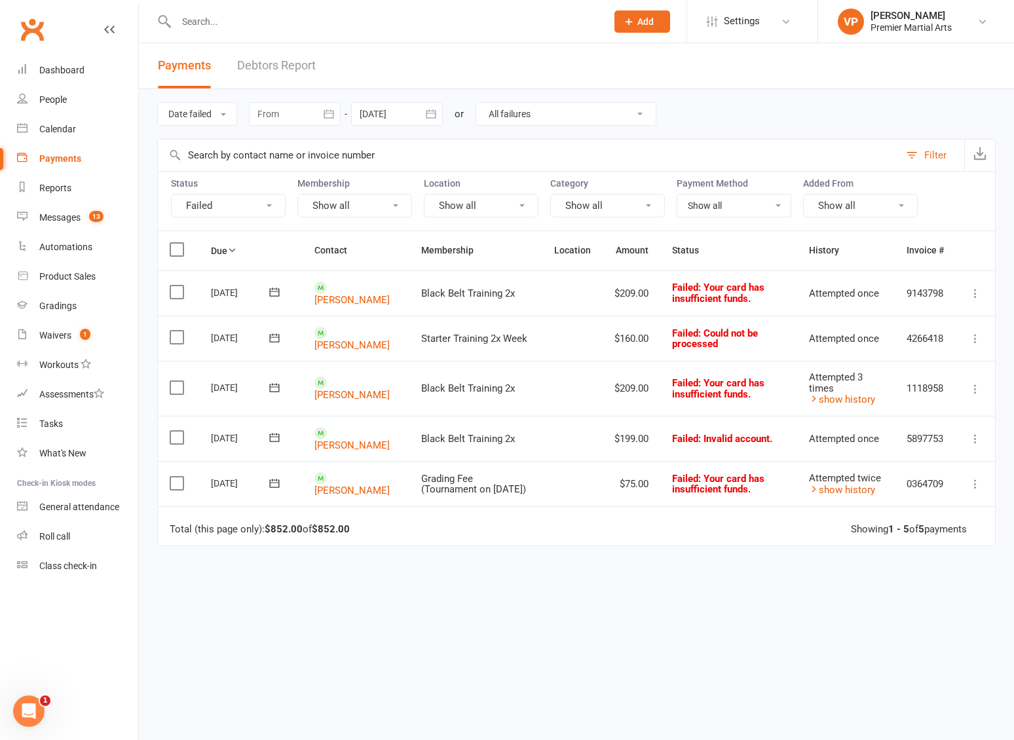
click at [978, 337] on icon at bounding box center [975, 338] width 13 height 13
click at [884, 449] on link "Skip" at bounding box center [918, 443] width 130 height 26
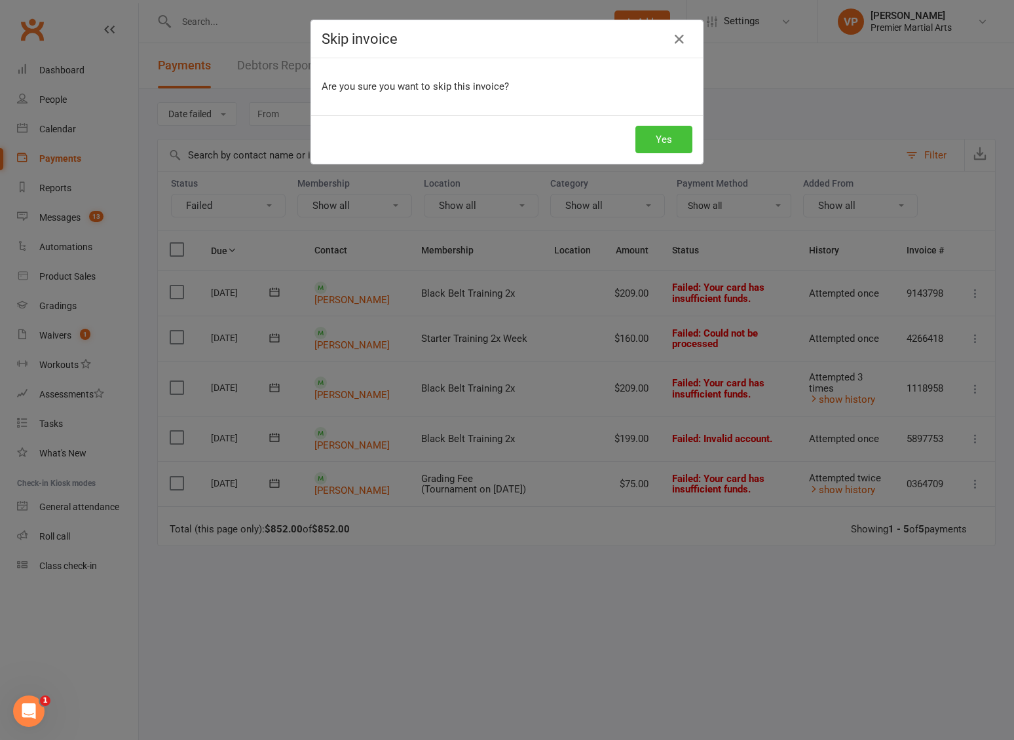
click at [665, 129] on button "Yes" at bounding box center [664, 140] width 57 height 28
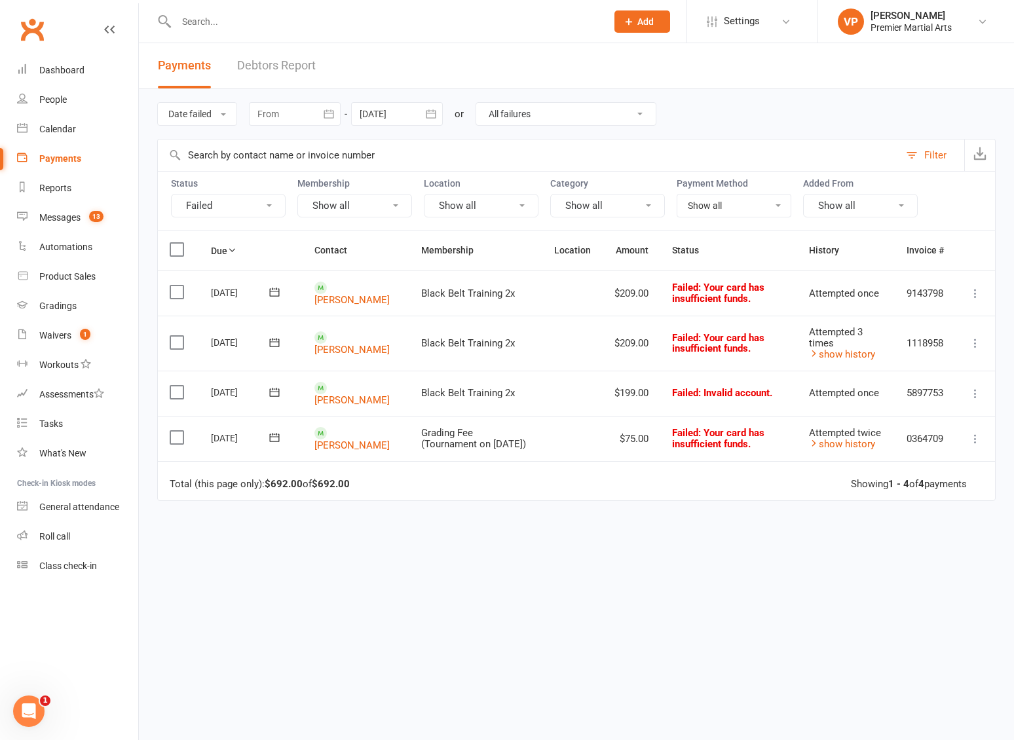
click at [975, 440] on icon at bounding box center [975, 438] width 13 height 13
click at [880, 543] on link "Skip" at bounding box center [918, 543] width 130 height 26
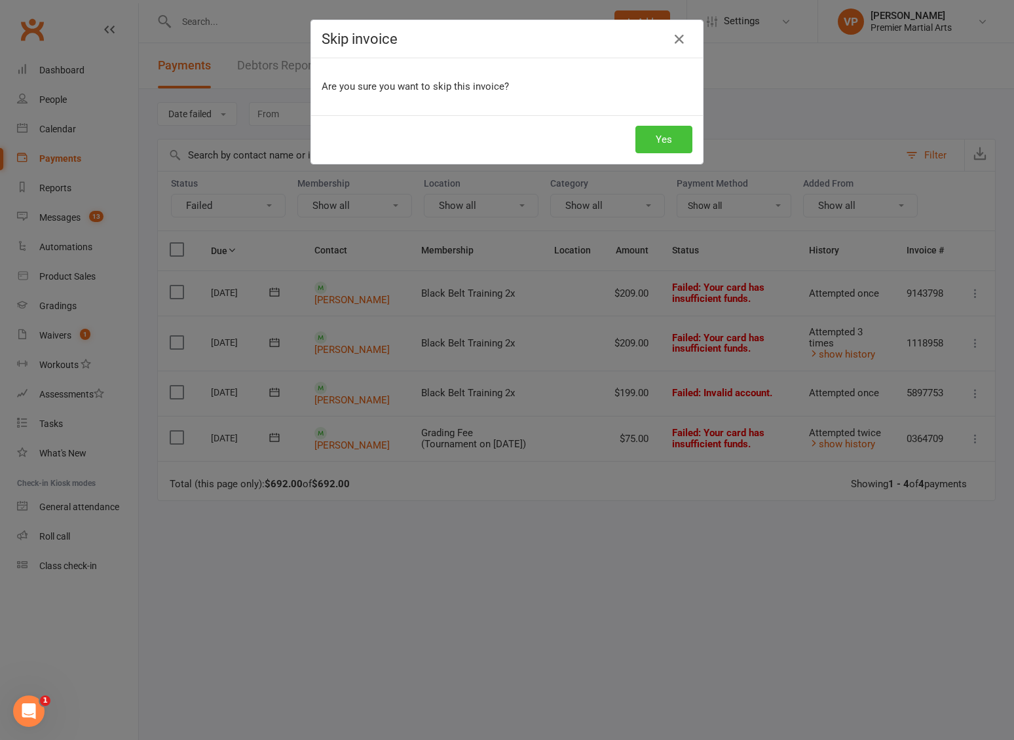
click at [645, 151] on button "Yes" at bounding box center [664, 140] width 57 height 28
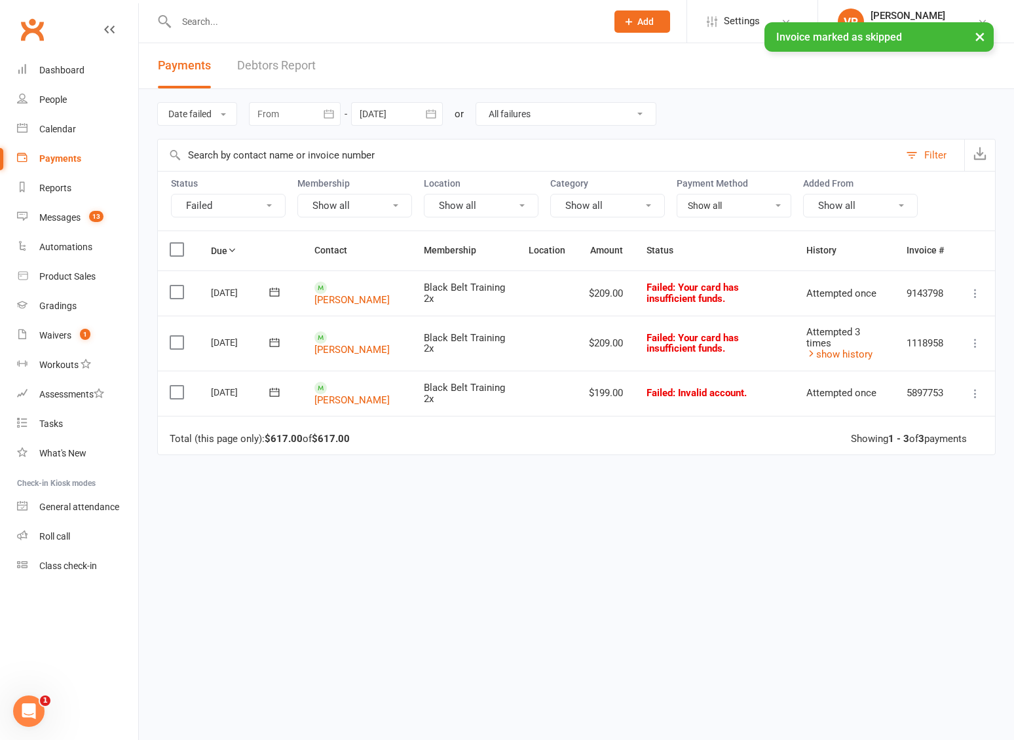
click at [978, 345] on icon at bounding box center [975, 343] width 13 height 13
click at [878, 449] on link "Skip" at bounding box center [918, 447] width 130 height 26
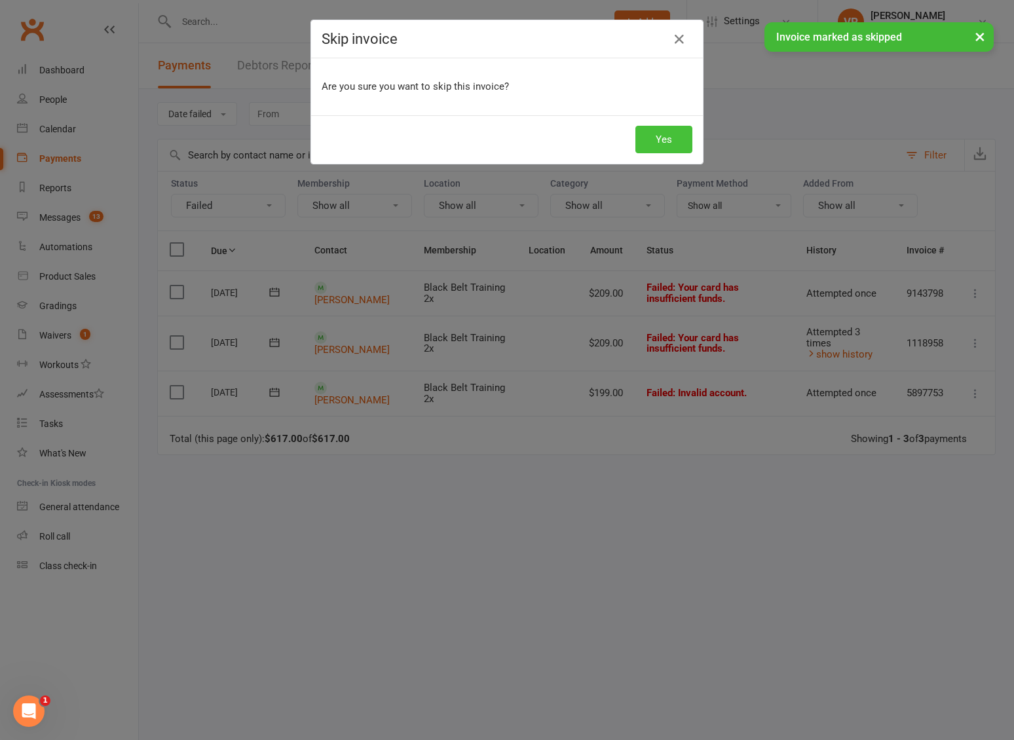
click at [644, 151] on button "Yes" at bounding box center [664, 140] width 57 height 28
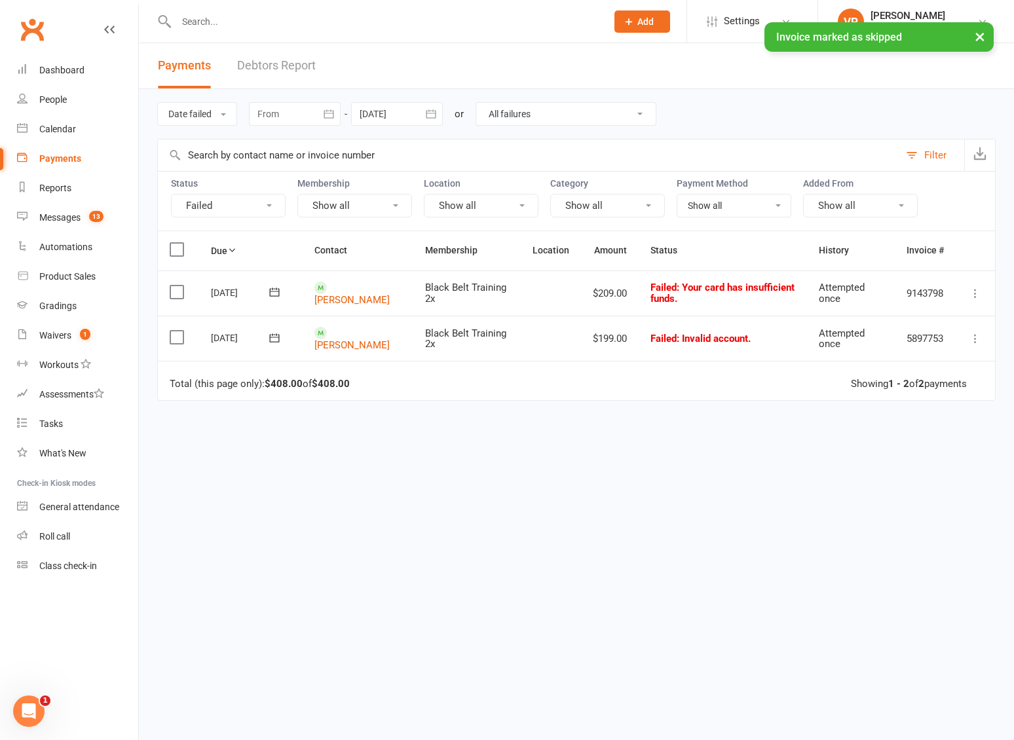
click at [979, 294] on icon at bounding box center [975, 293] width 13 height 13
click at [897, 405] on link "Skip" at bounding box center [918, 398] width 130 height 26
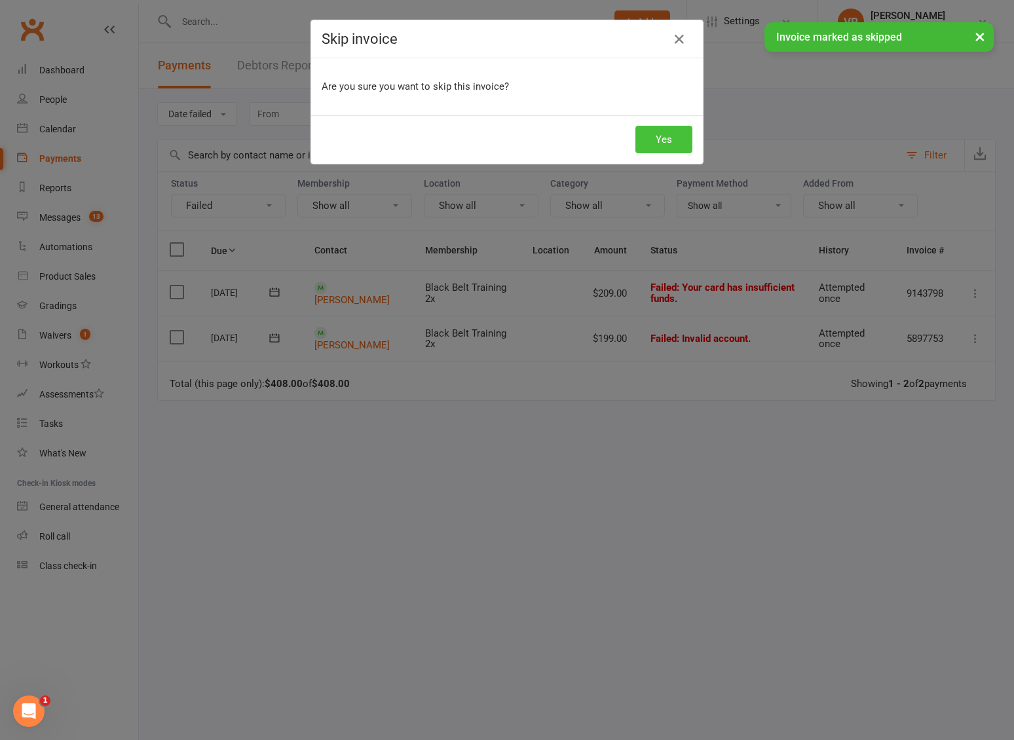
click at [655, 143] on button "Yes" at bounding box center [664, 140] width 57 height 28
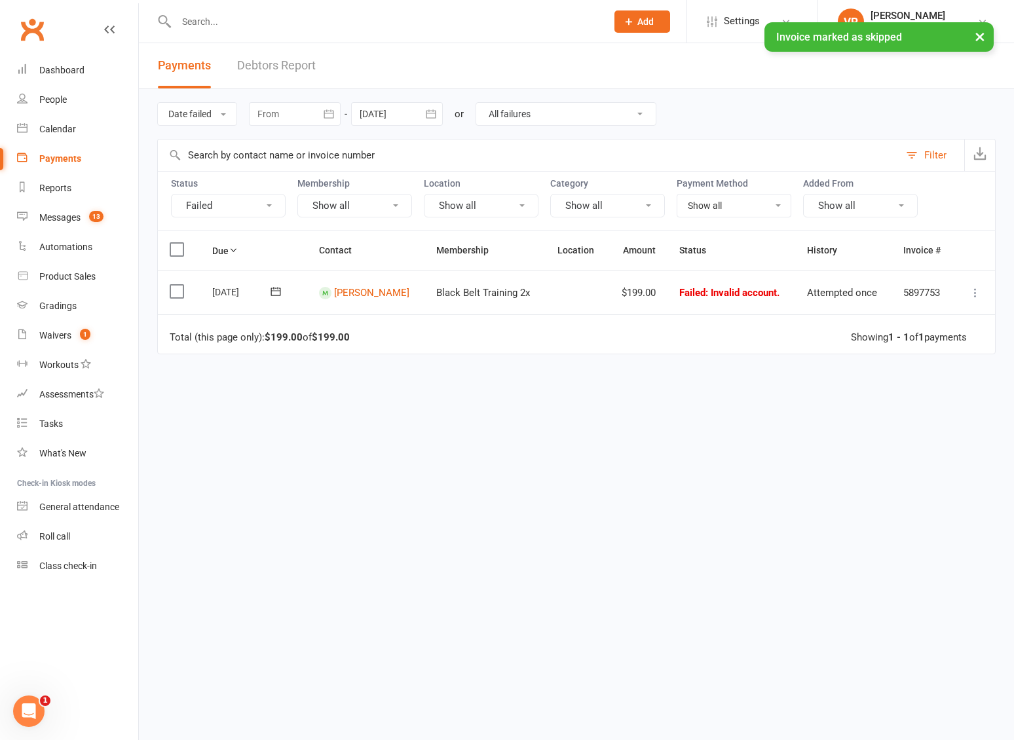
click at [279, 20] on input "text" at bounding box center [384, 21] width 425 height 18
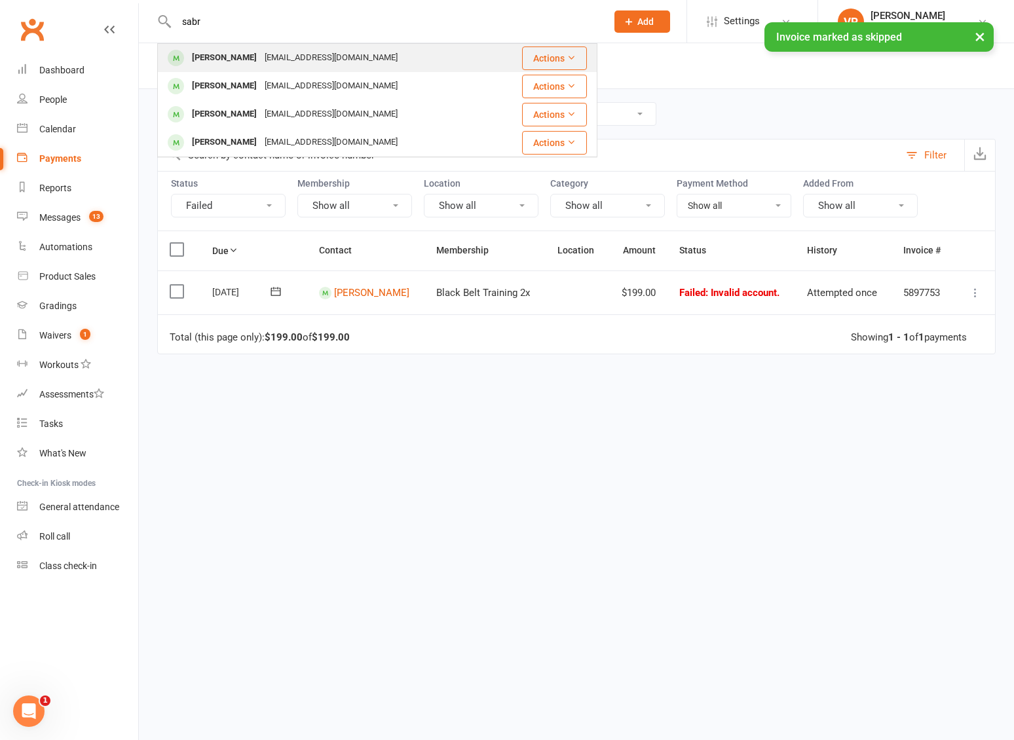
type input "sabr"
click at [233, 67] on div "Sabrina Conlon" at bounding box center [224, 57] width 73 height 19
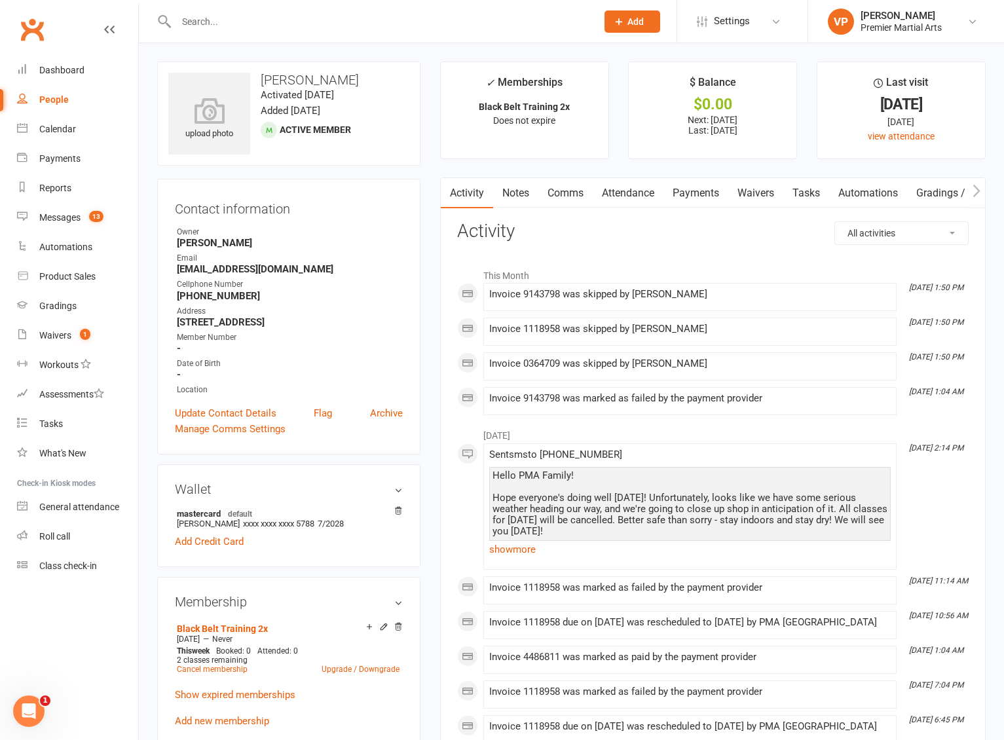
click at [706, 185] on link "Payments" at bounding box center [696, 193] width 65 height 30
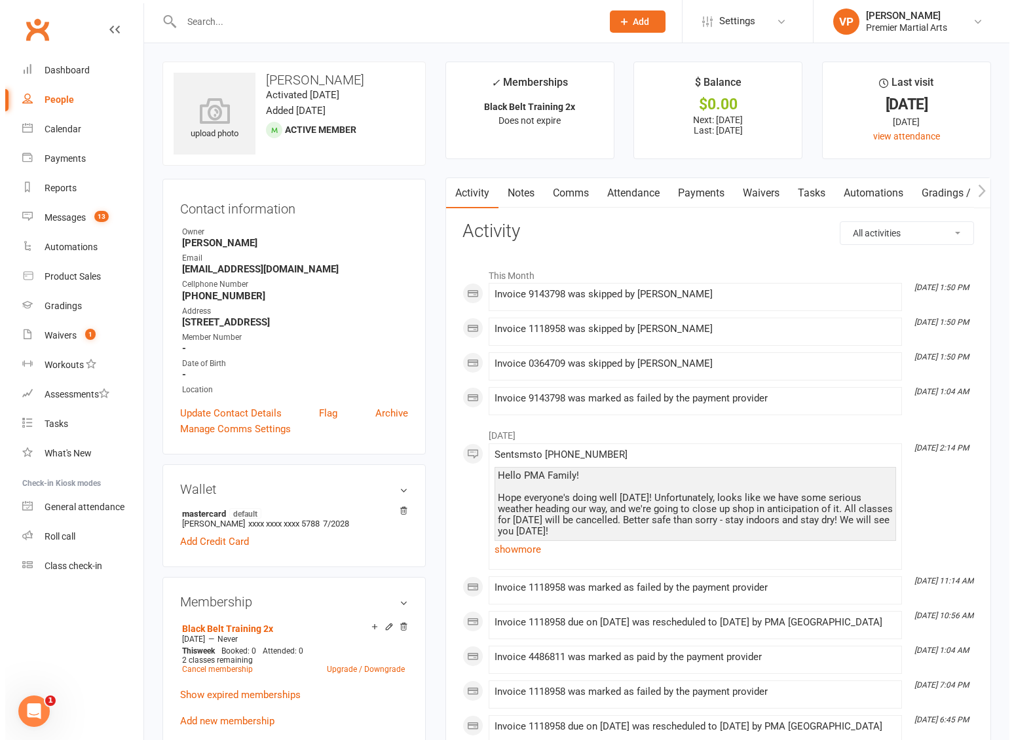
scroll to position [0, 1]
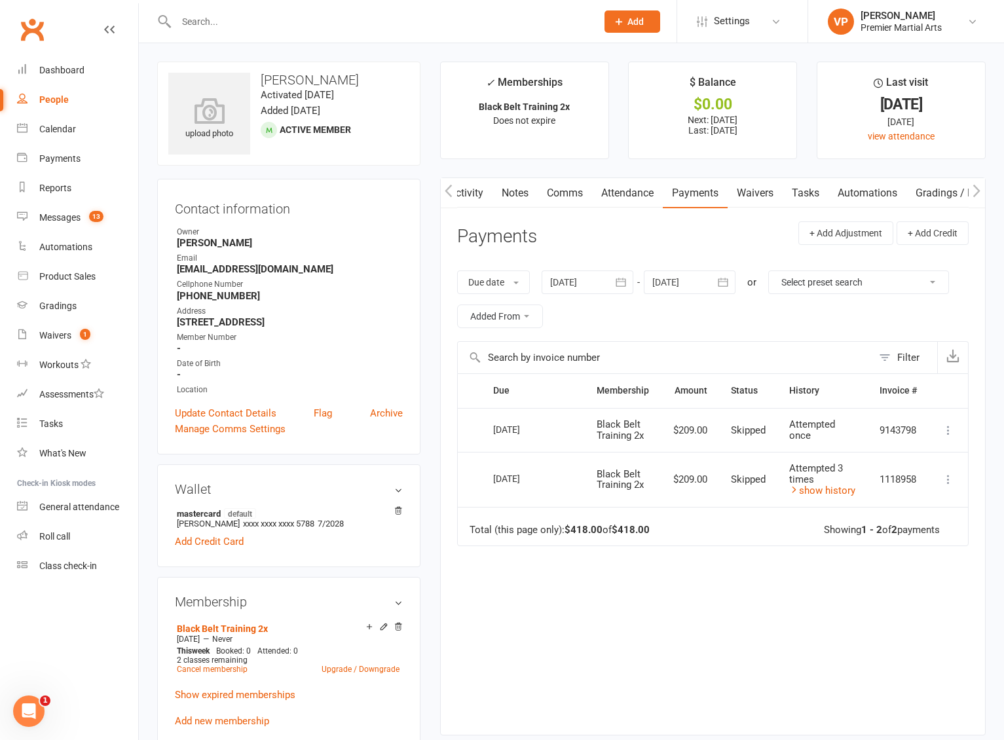
click at [954, 420] on td "Mark as Paid (Cash) Mark as Paid (POS) Mark as Paid (Other) Send message" at bounding box center [948, 430] width 39 height 45
click at [952, 431] on icon at bounding box center [948, 430] width 13 height 13
click at [952, 482] on icon at bounding box center [948, 479] width 13 height 13
click at [793, 517] on td "Total (this page only): $418.00 of $418.00 Showing 1 - 2 of 2 payments" at bounding box center [713, 526] width 510 height 39
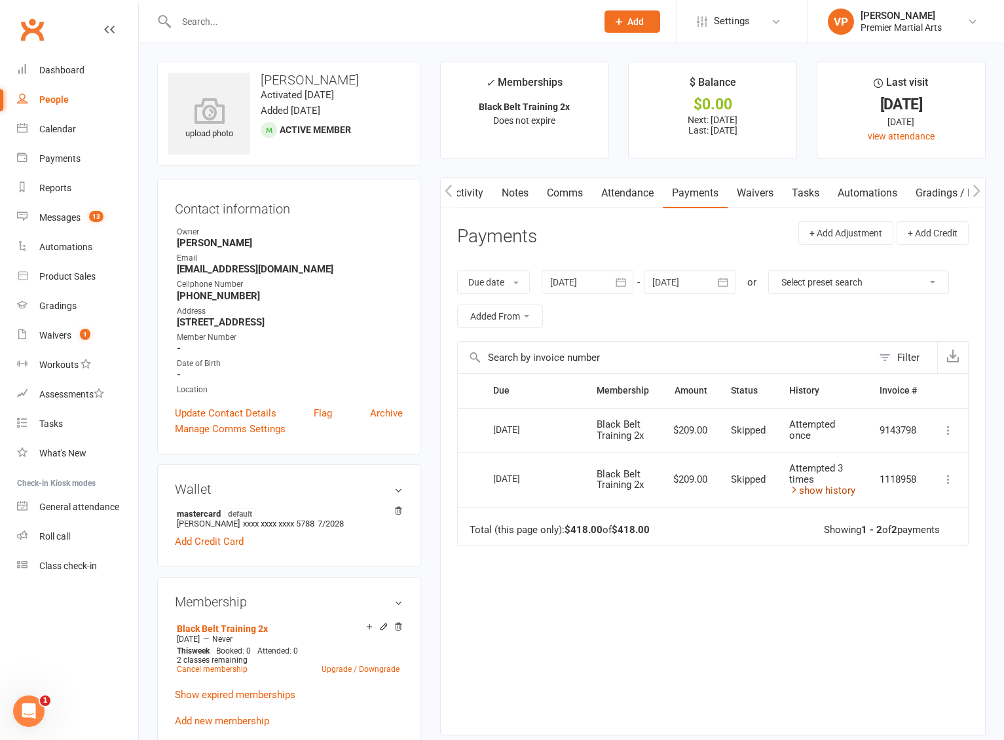
click at [795, 492] on icon at bounding box center [795, 490] width 10 height 10
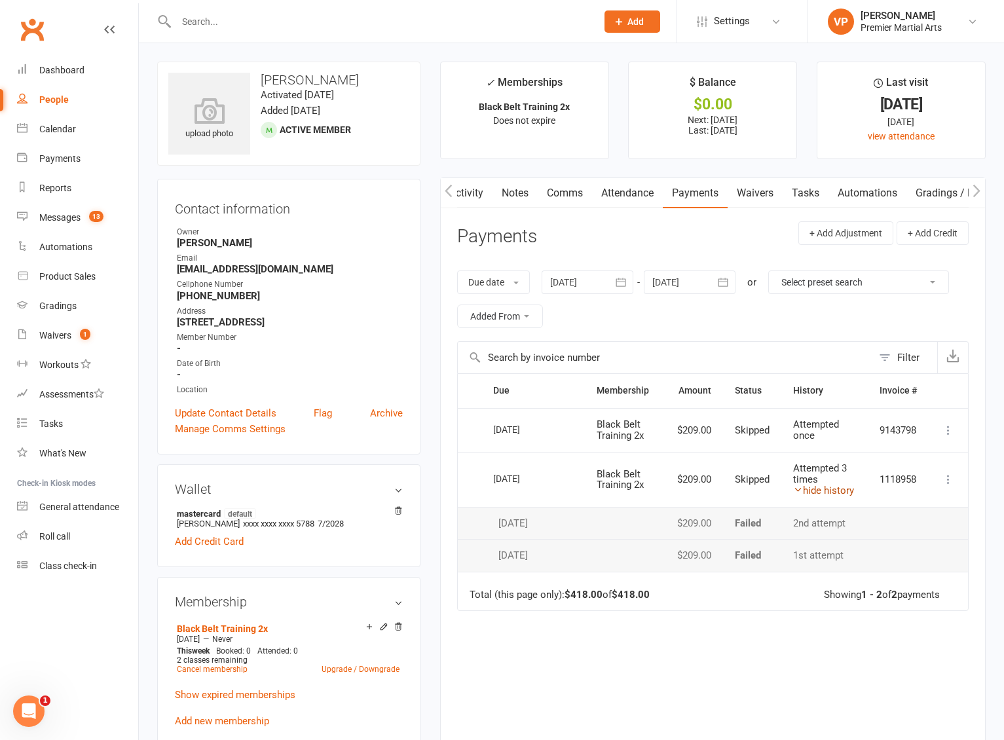
click at [795, 492] on icon at bounding box center [798, 490] width 10 height 10
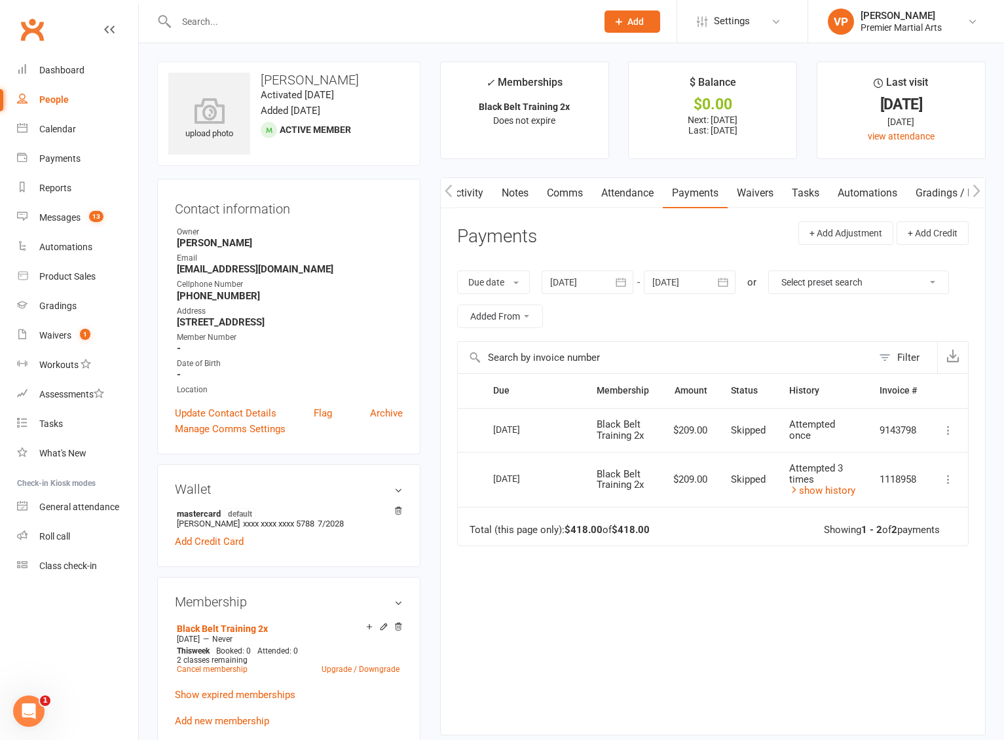
click at [771, 602] on div "Due Contact Membership Amount Status History Invoice # Select this 13 Aug 2025 …" at bounding box center [713, 544] width 512 height 342
click at [88, 156] on link "Payments" at bounding box center [77, 158] width 121 height 29
